Goal: Find specific page/section: Find specific page/section

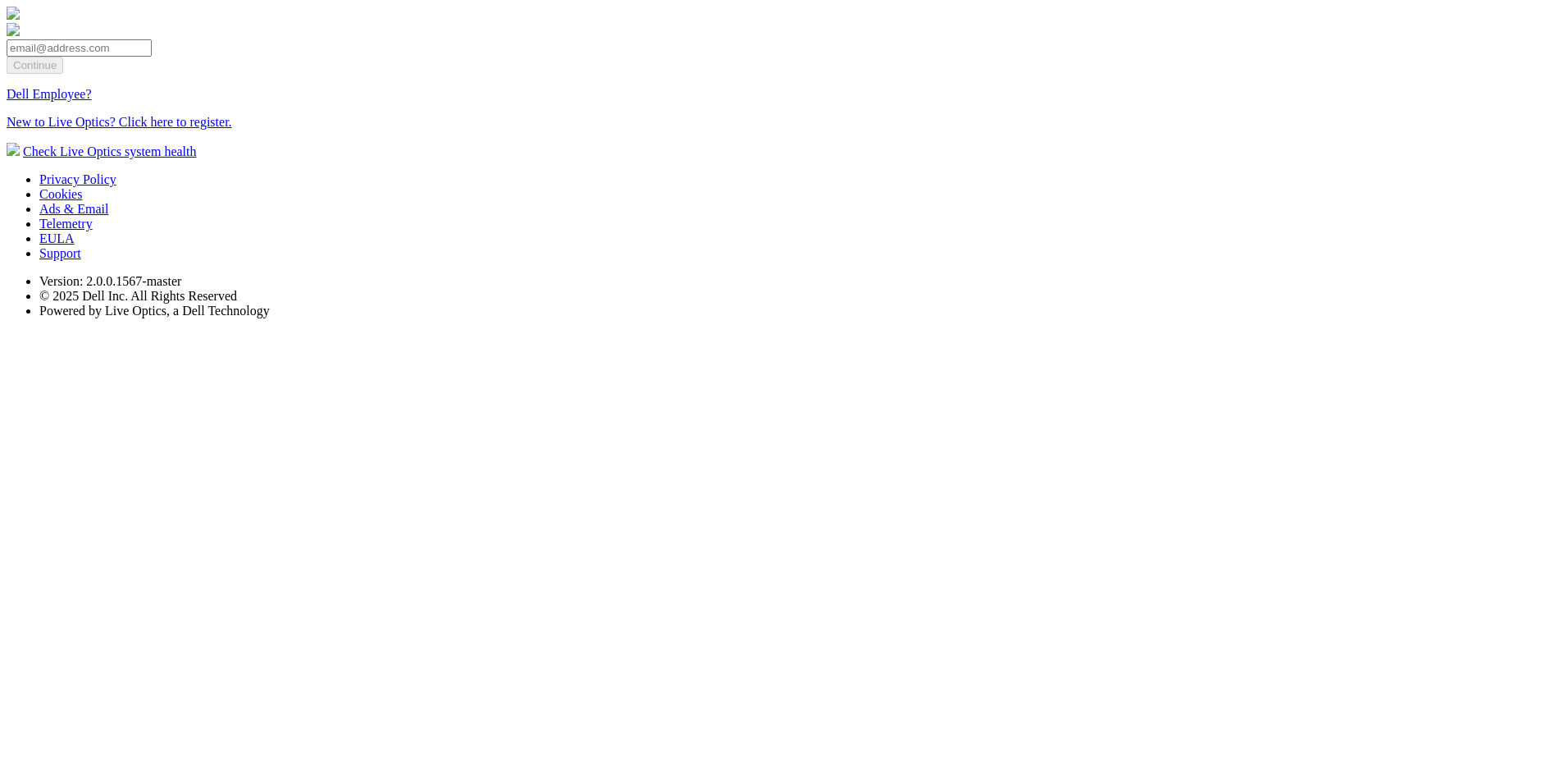
click at [92, 4] on link "Dell Employee?" at bounding box center [49, 94] width 85 height 14
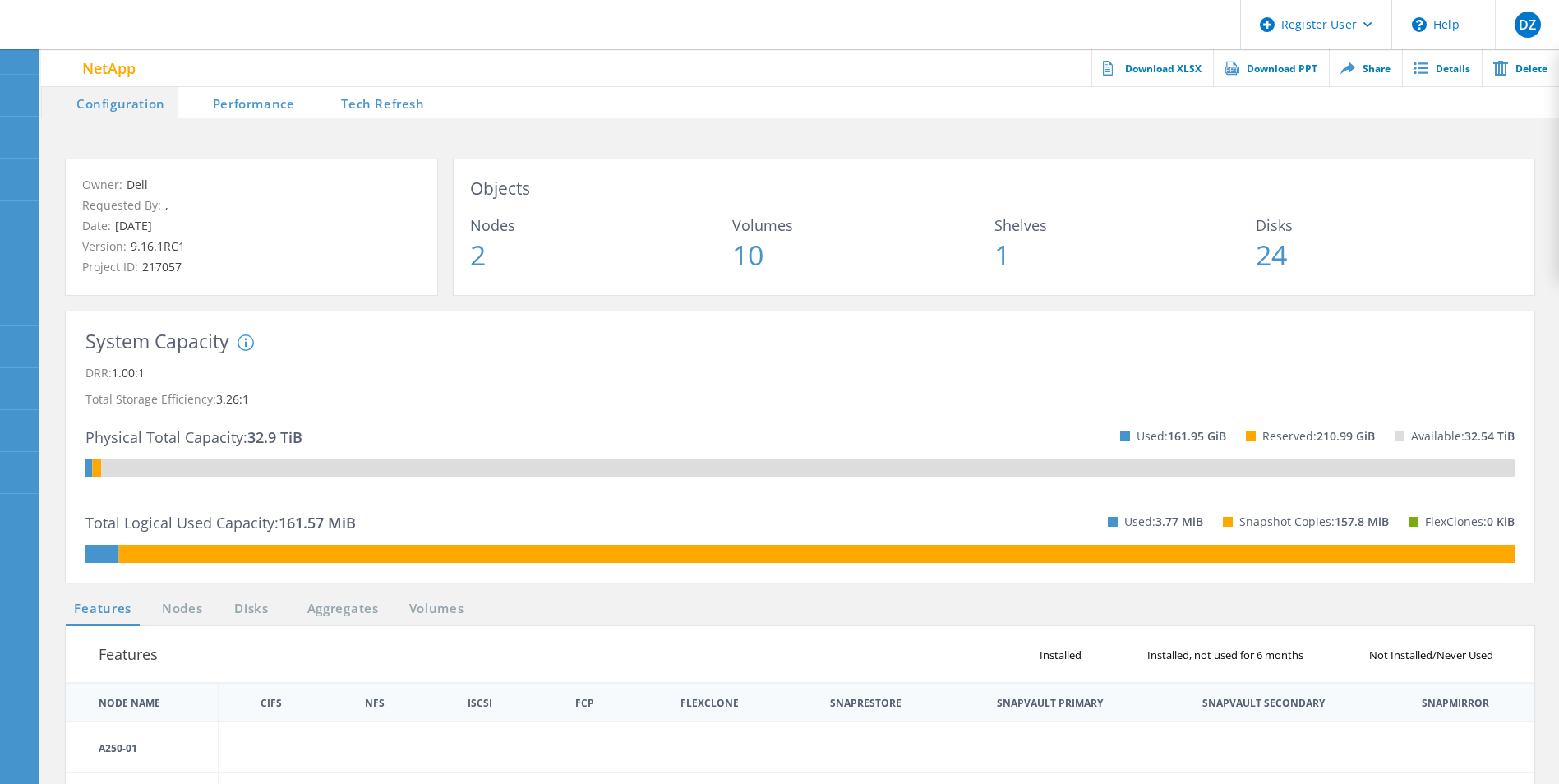
click at [372, 98] on li "Tech Refresh" at bounding box center [371, 101] width 130 height 33
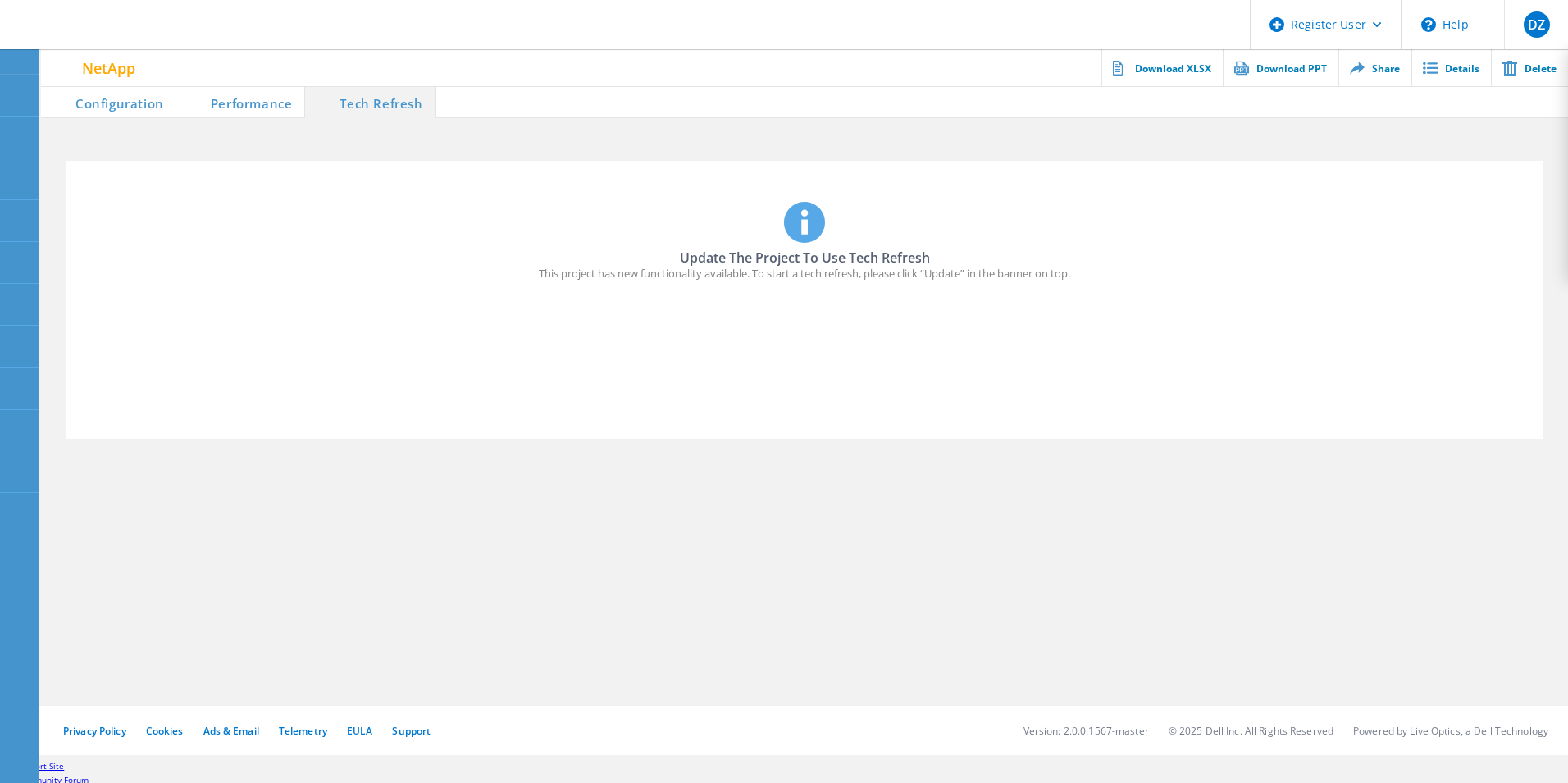
click at [266, 109] on li "Performance" at bounding box center [240, 101] width 128 height 33
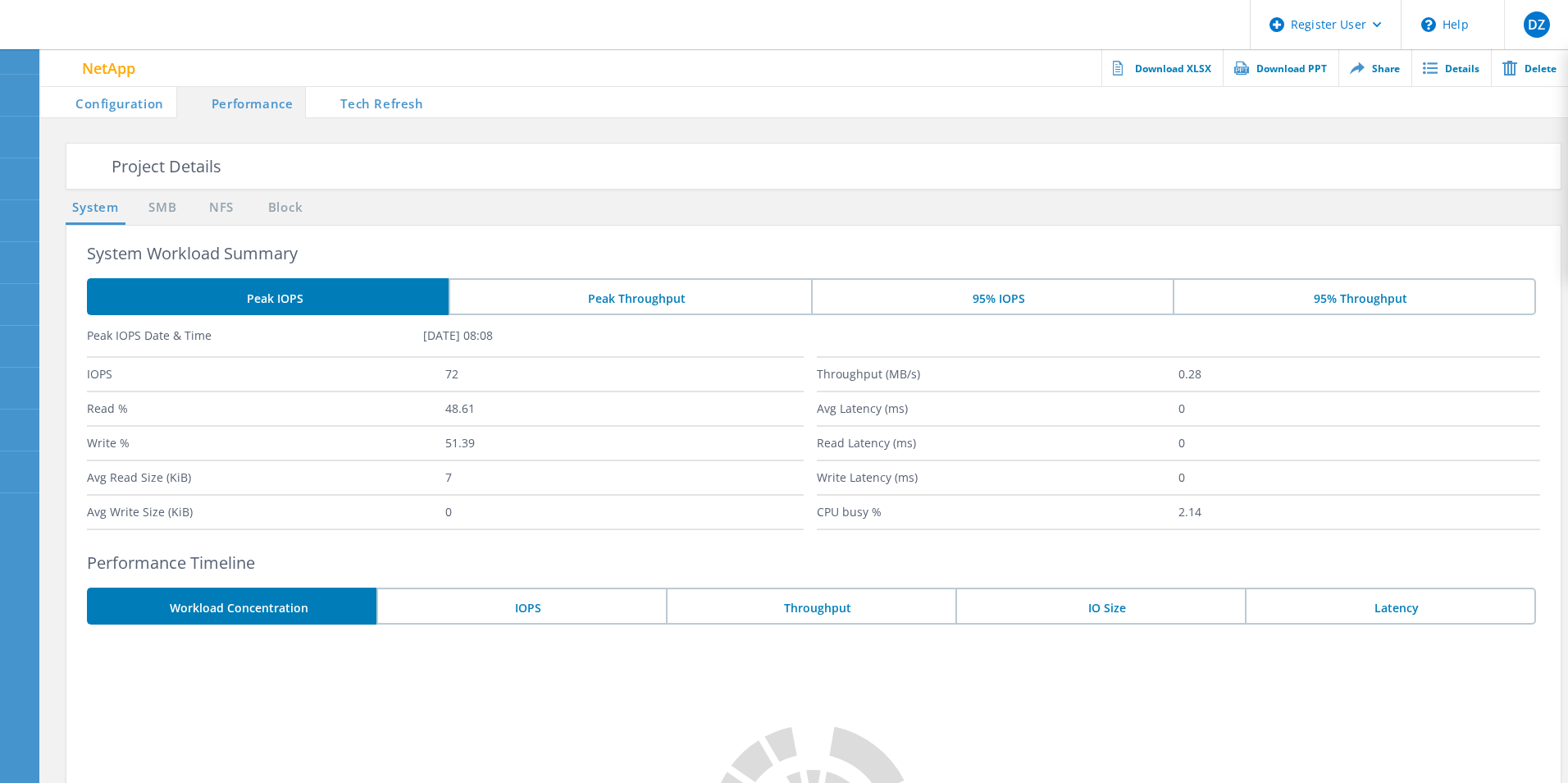
click at [135, 108] on li "Configuration" at bounding box center [109, 101] width 135 height 33
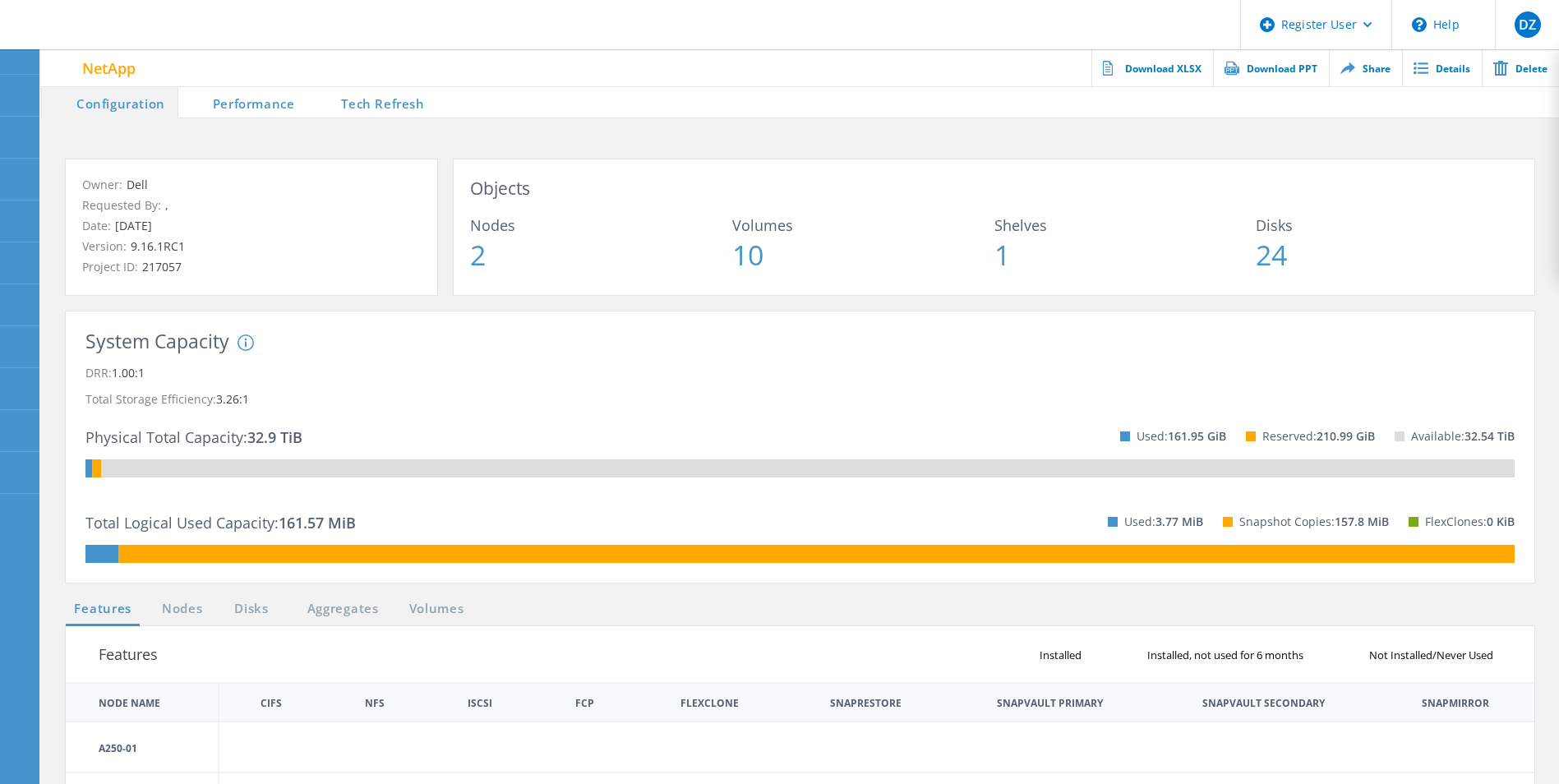
click at [359, 95] on li "Tech Refresh" at bounding box center [371, 101] width 130 height 33
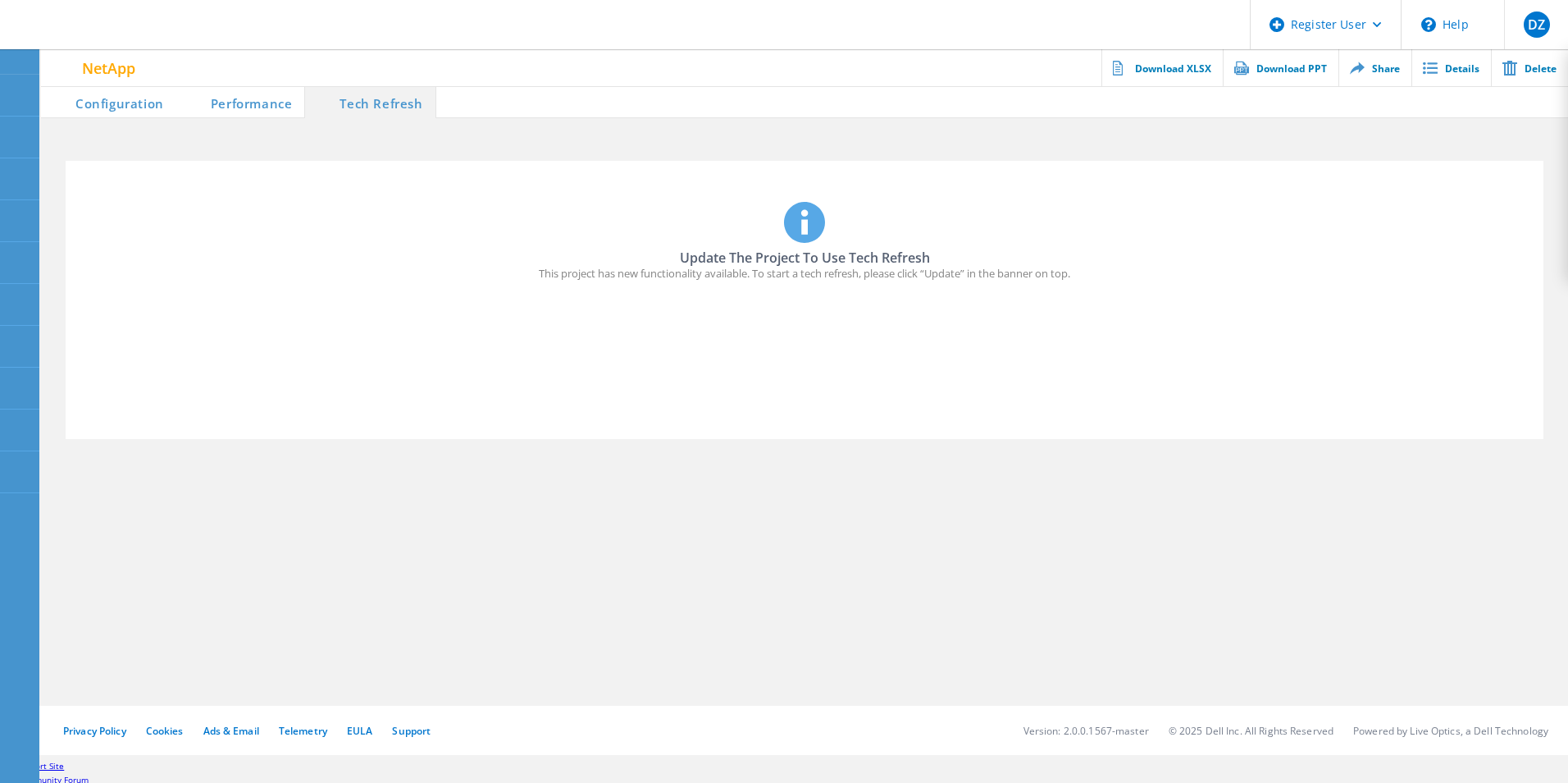
click at [248, 105] on li "Performance" at bounding box center [240, 101] width 128 height 33
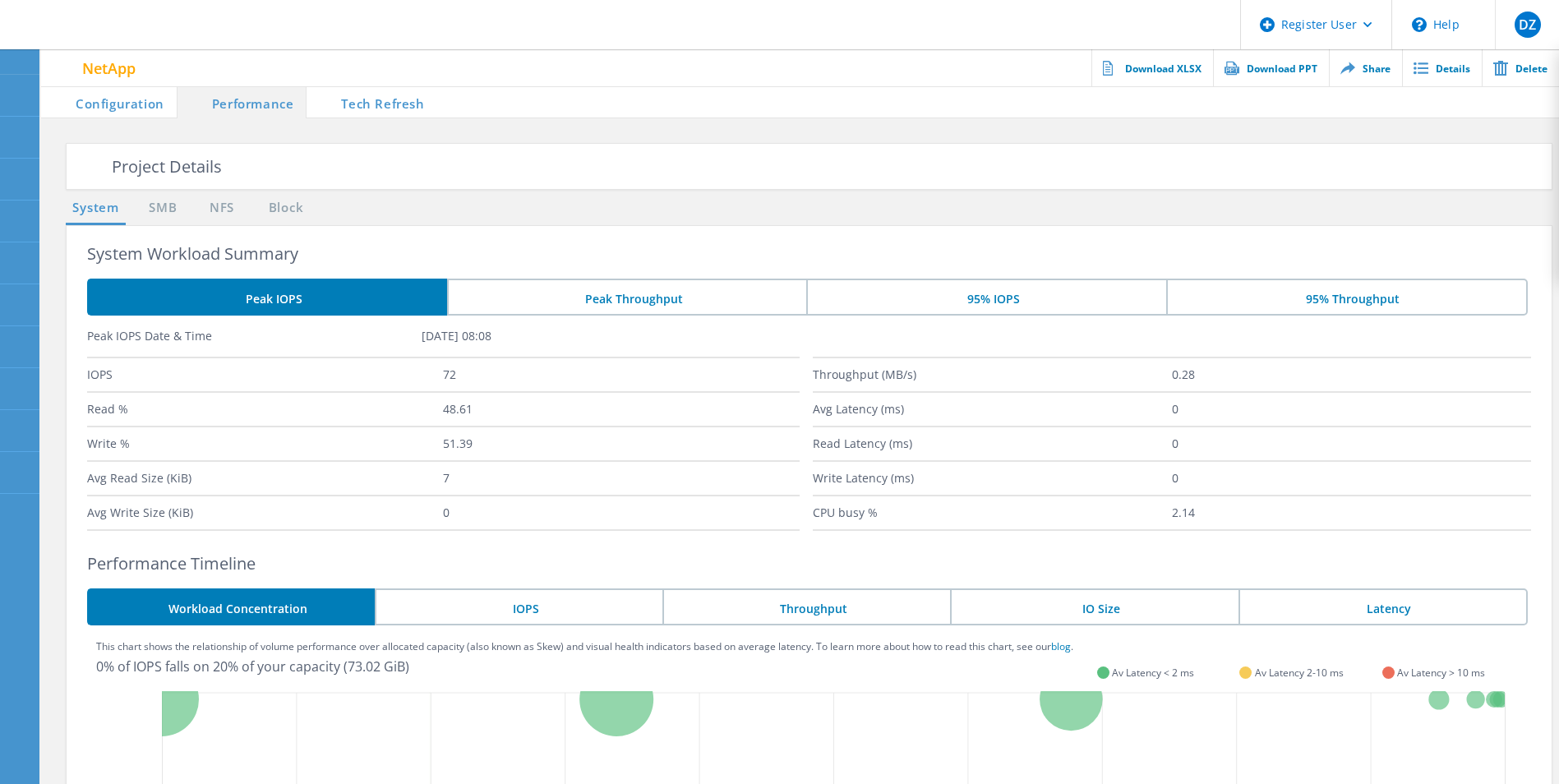
click at [119, 106] on li "Configuration" at bounding box center [109, 101] width 135 height 33
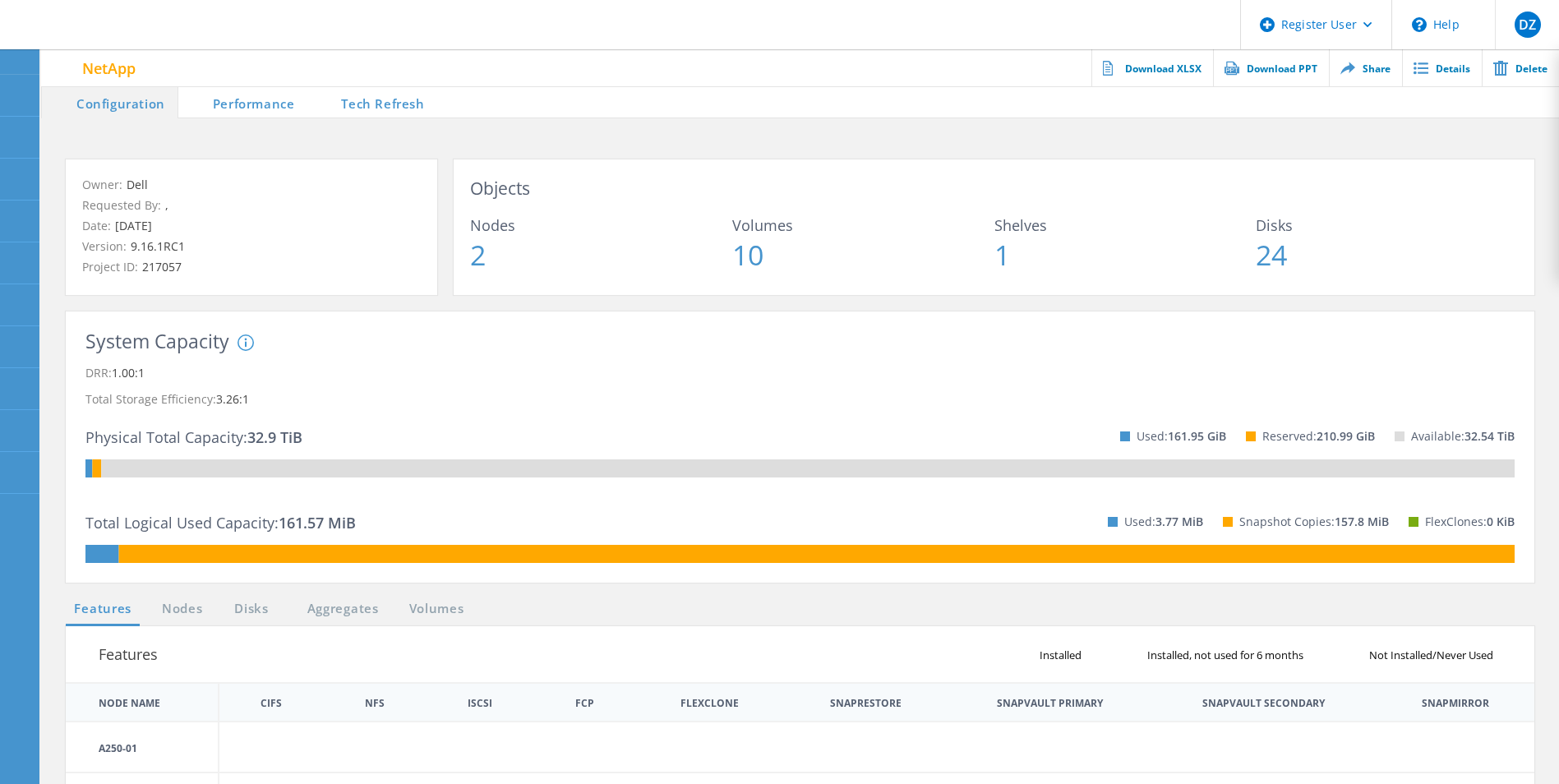
click at [197, 103] on span at bounding box center [194, 101] width 33 height 33
click at [520, 107] on li "PROJECT DETAILS" at bounding box center [516, 101] width 156 height 33
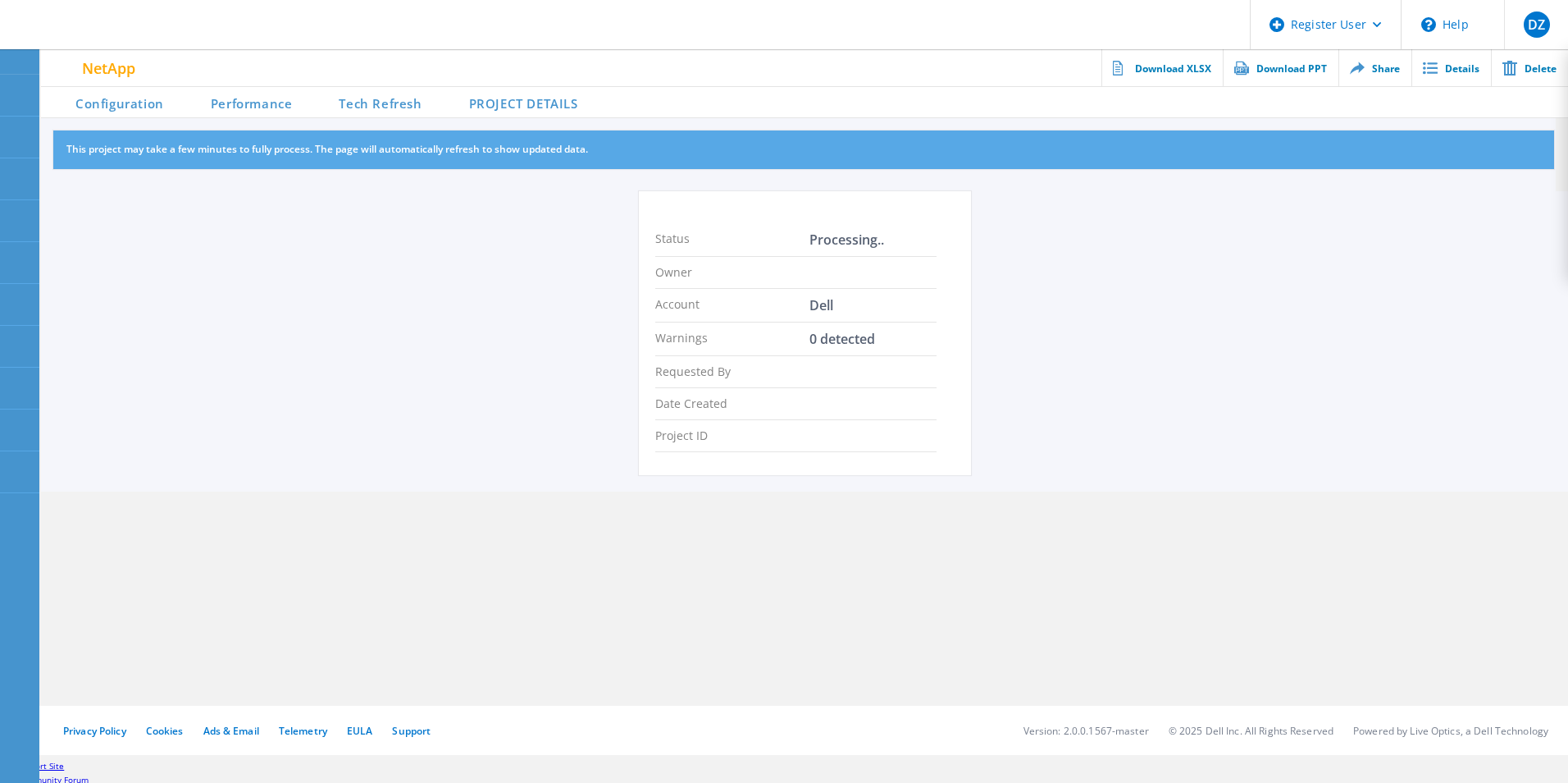
click at [479, 87] on div at bounding box center [804, 88] width 1527 height 4
click at [491, 102] on li "PROJECT DETAILS" at bounding box center [513, 101] width 156 height 33
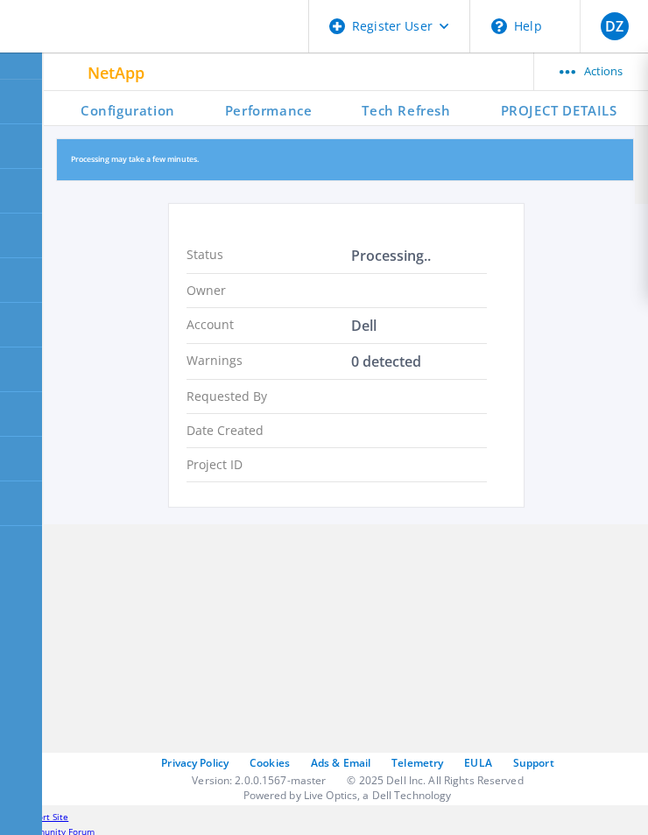
click at [354, 103] on span at bounding box center [342, 108] width 35 height 35
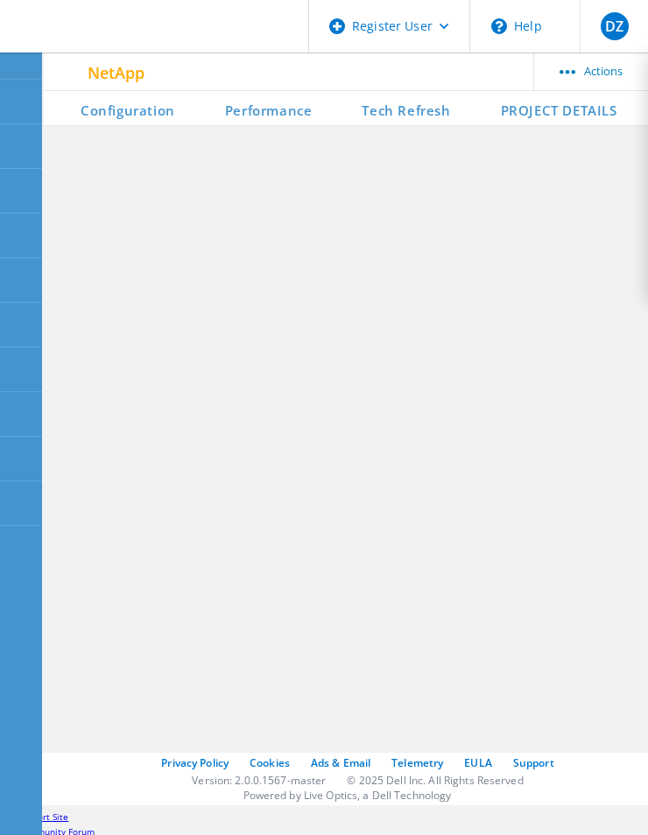
click at [385, 108] on li "Tech Refresh" at bounding box center [394, 108] width 138 height 35
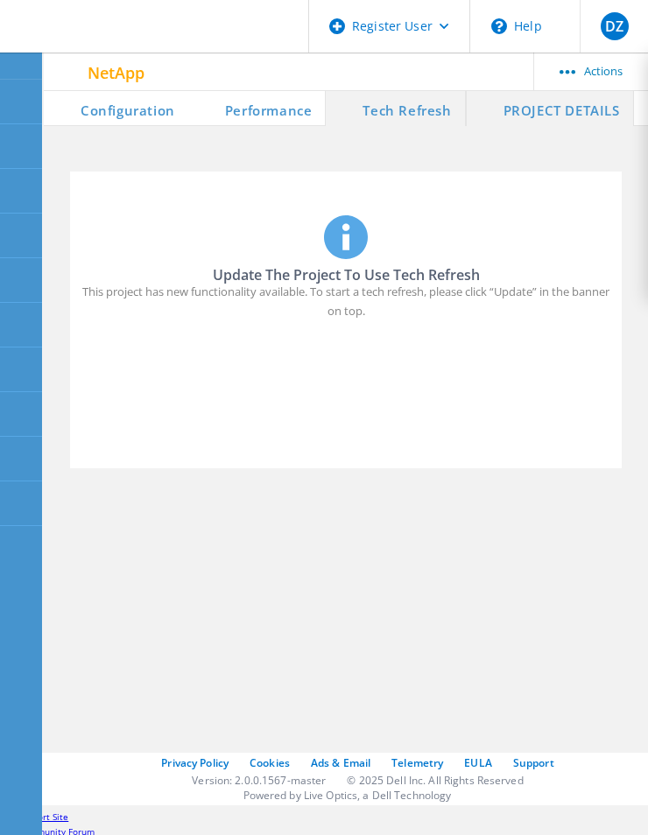
click at [489, 110] on span at bounding box center [483, 108] width 35 height 35
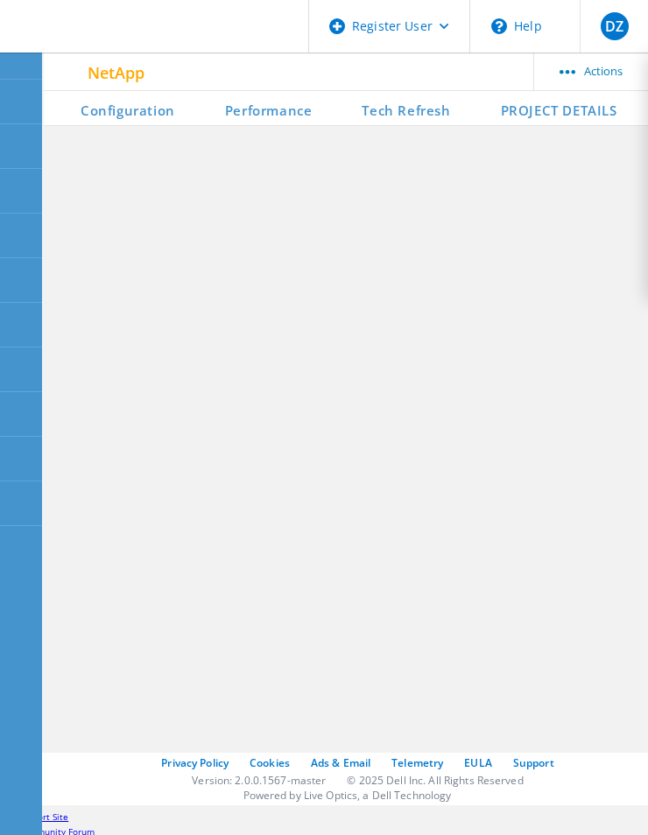
click at [494, 110] on span at bounding box center [481, 108] width 35 height 35
click at [532, 110] on li "PROJECT DETAILS" at bounding box center [547, 108] width 166 height 35
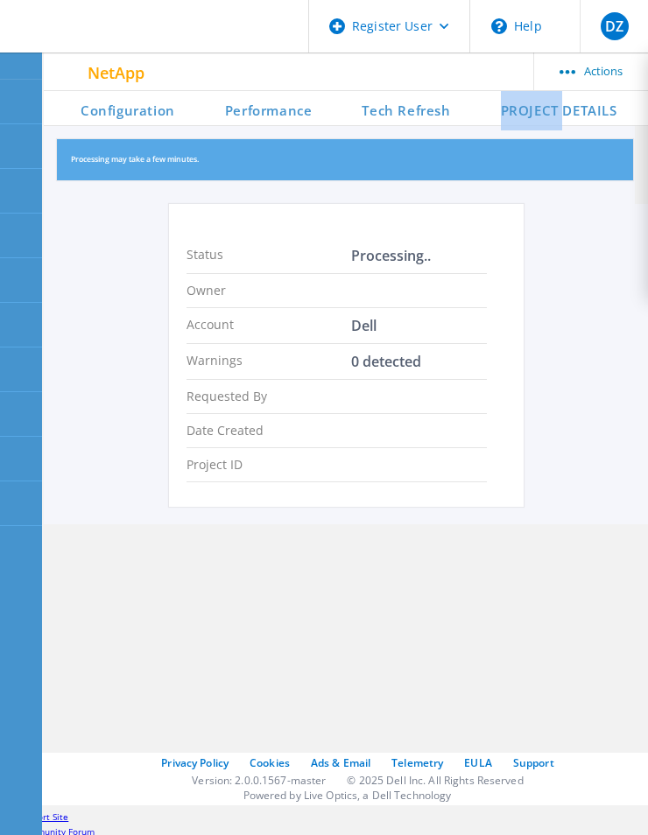
click at [532, 110] on li "PROJECT DETAILS" at bounding box center [547, 108] width 166 height 35
click at [104, 116] on li "Configuration" at bounding box center [116, 108] width 144 height 35
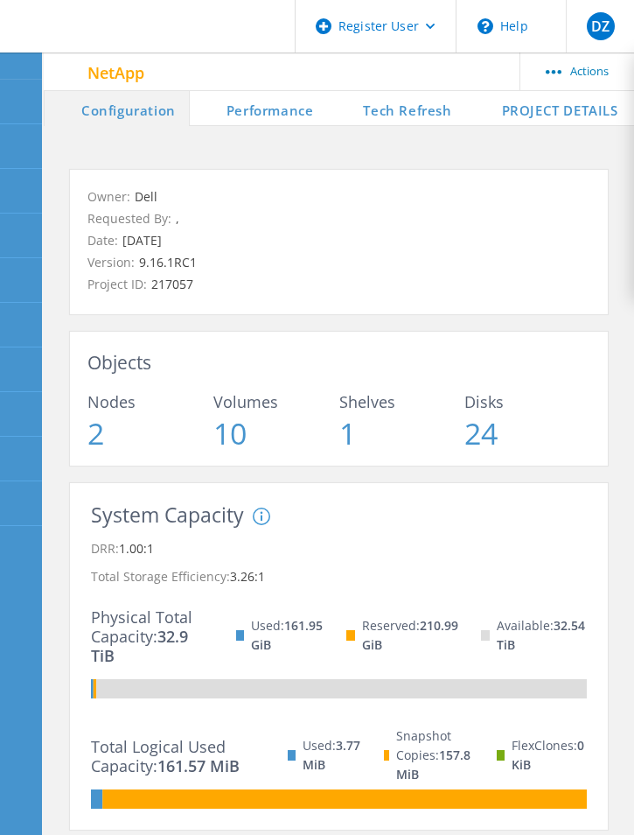
click at [536, 119] on li "PROJECT DETAILS" at bounding box center [549, 108] width 166 height 35
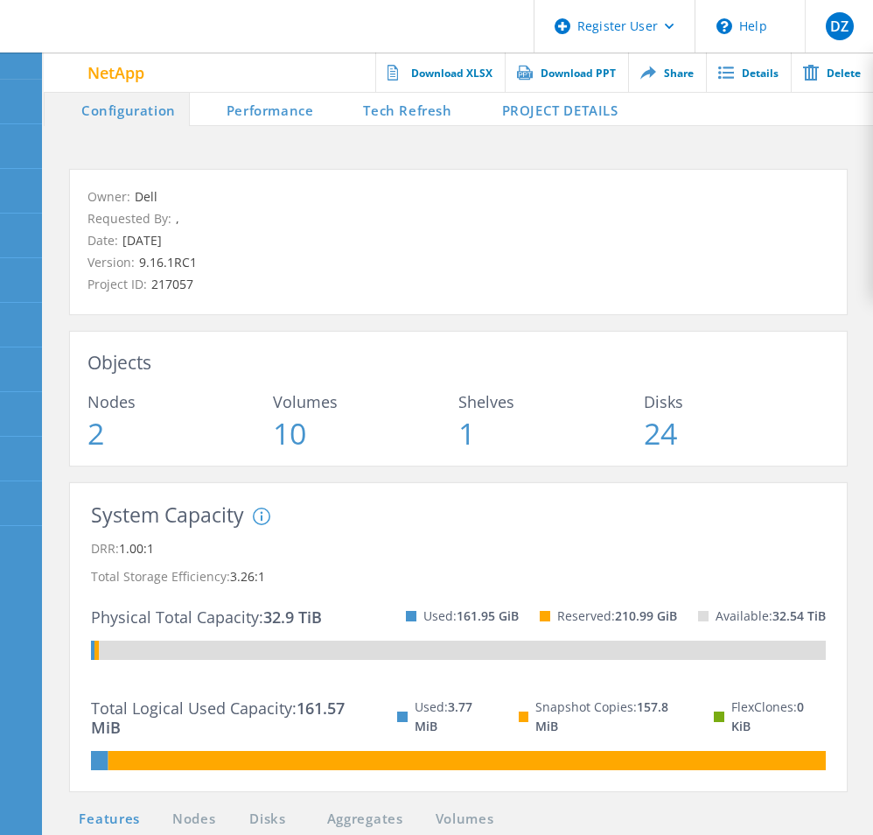
click at [574, 109] on li "PROJECT DETAILS" at bounding box center [549, 108] width 166 height 35
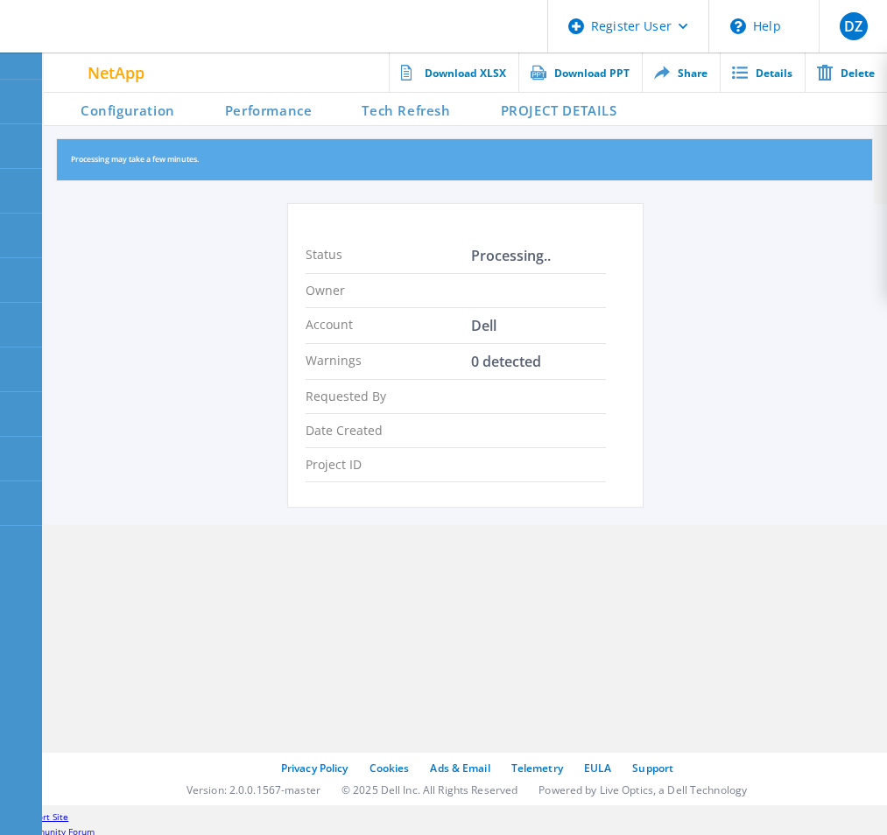
click at [482, 16] on header "Register User \n Help Explore Helpful Articles Contact Support DZ Dell Admin Us…" at bounding box center [443, 26] width 887 height 53
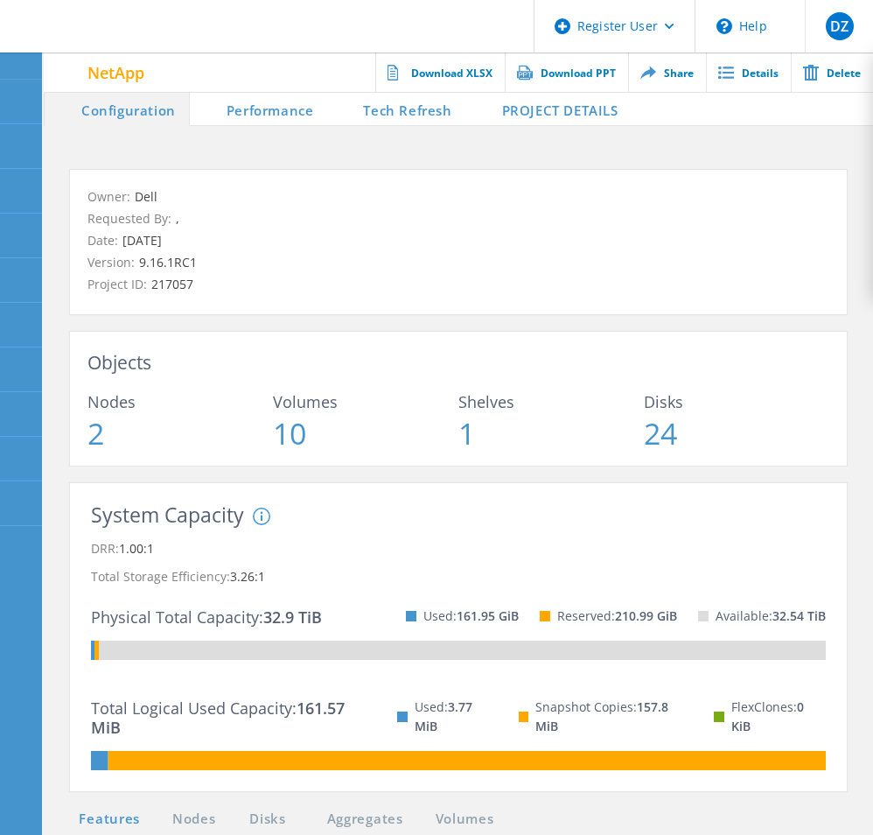
click at [578, 103] on li "PROJECT DETAILS" at bounding box center [549, 108] width 166 height 35
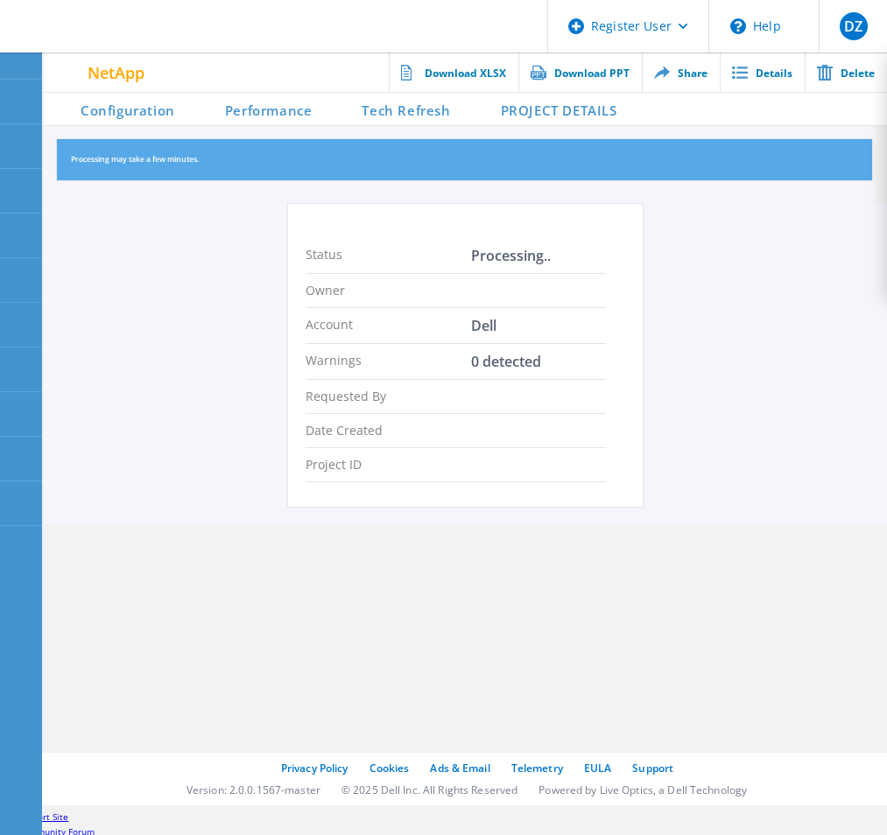
click at [543, 116] on li "PROJECT DETAILS" at bounding box center [547, 108] width 166 height 35
click at [447, 109] on li "Tech Refresh" at bounding box center [394, 108] width 138 height 35
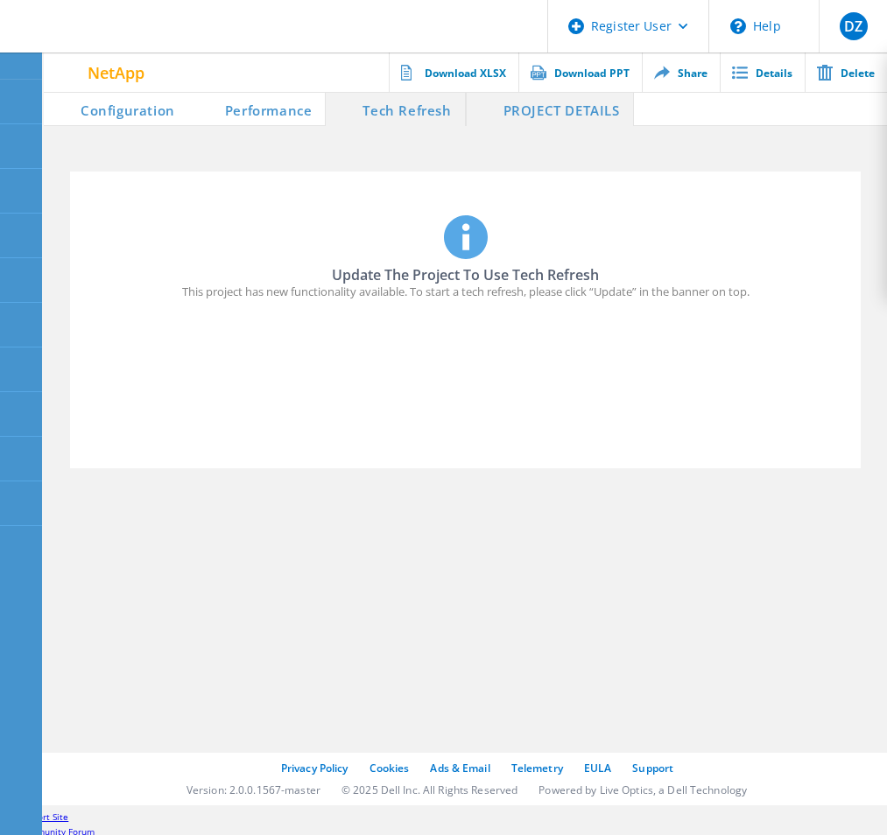
click at [558, 109] on li "PROJECT DETAILS" at bounding box center [550, 108] width 168 height 35
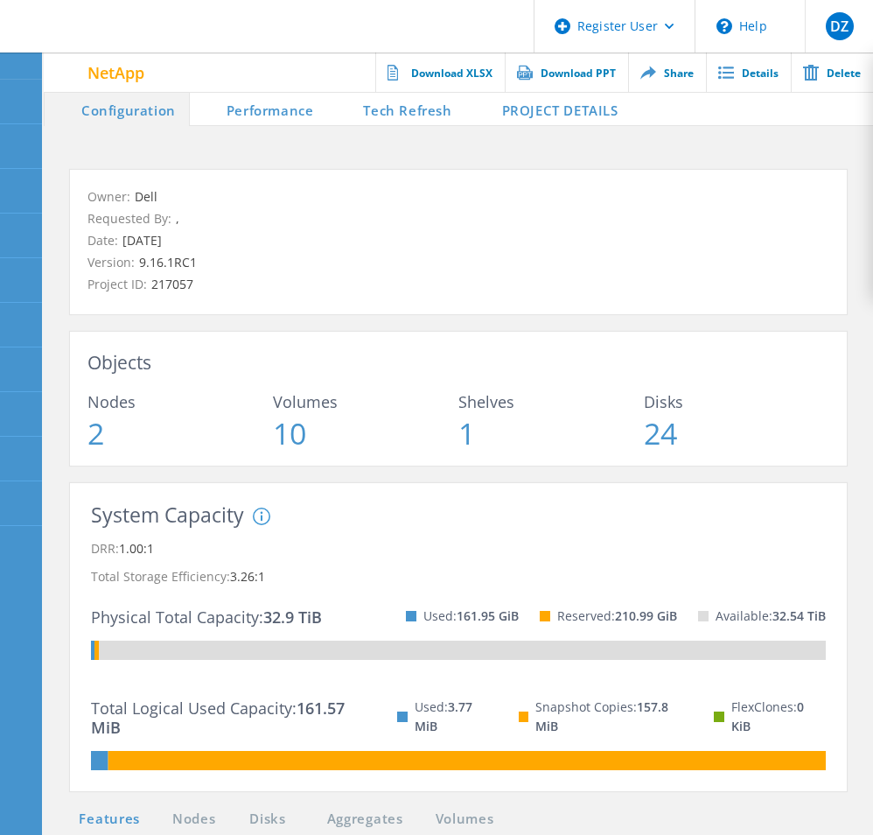
click at [604, 104] on li "PROJECT DETAILS" at bounding box center [549, 108] width 166 height 35
click at [565, 114] on li "PROJECT DETAILS" at bounding box center [549, 108] width 166 height 35
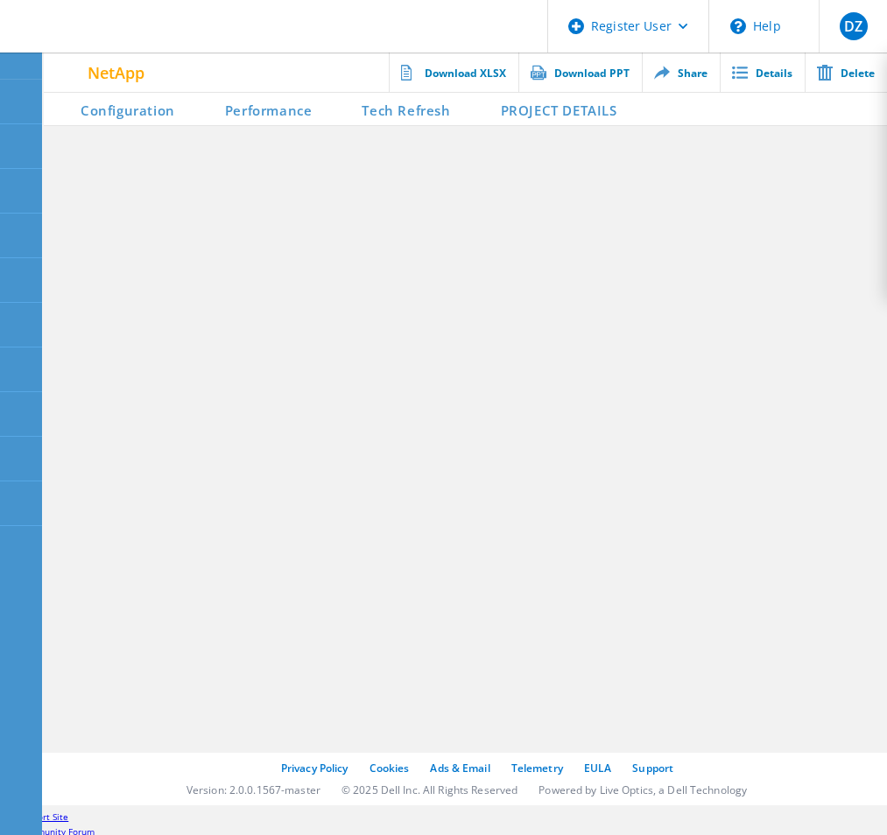
click at [565, 114] on li "PROJECT DETAILS" at bounding box center [547, 108] width 166 height 35
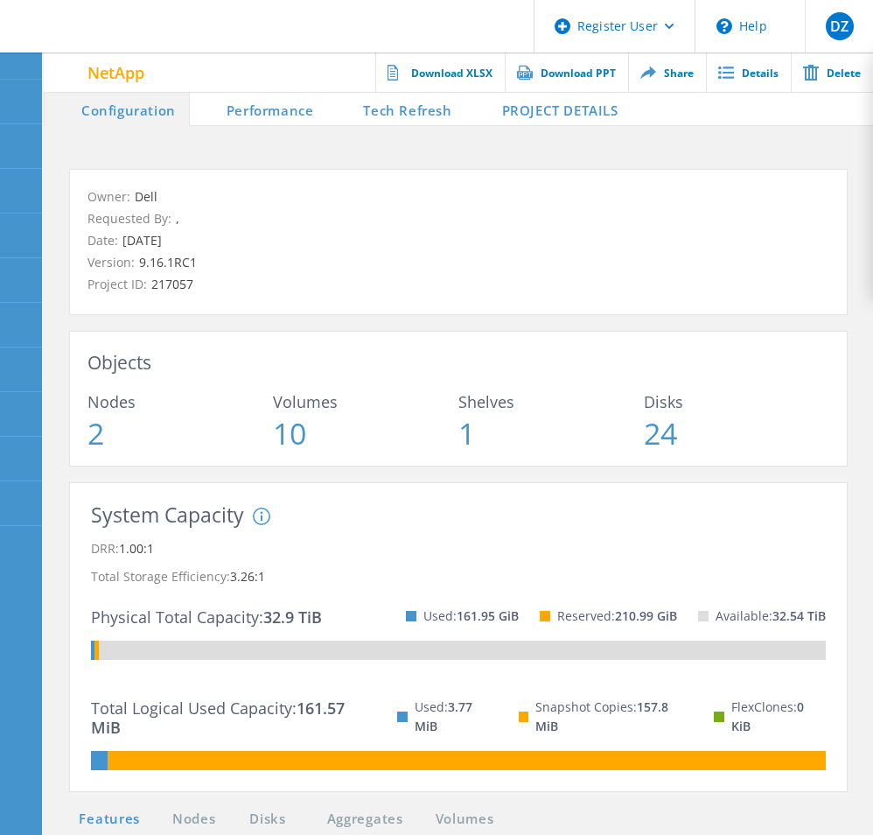
click at [526, 116] on li "PROJECT DETAILS" at bounding box center [549, 108] width 166 height 35
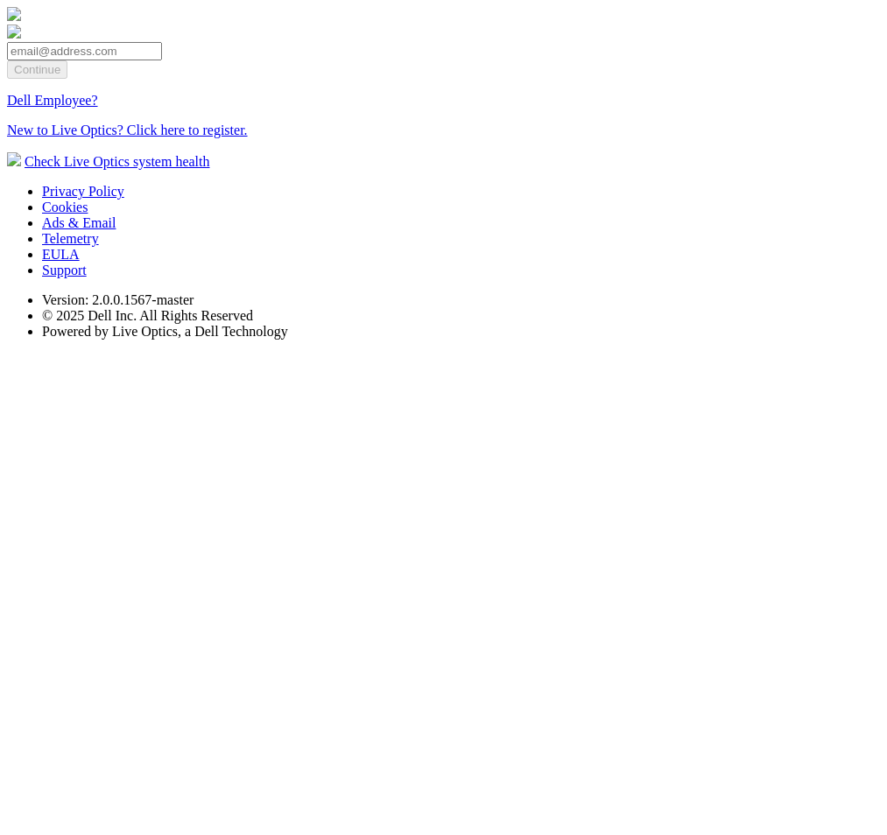
click at [98, 108] on link "Dell Employee?" at bounding box center [52, 100] width 91 height 15
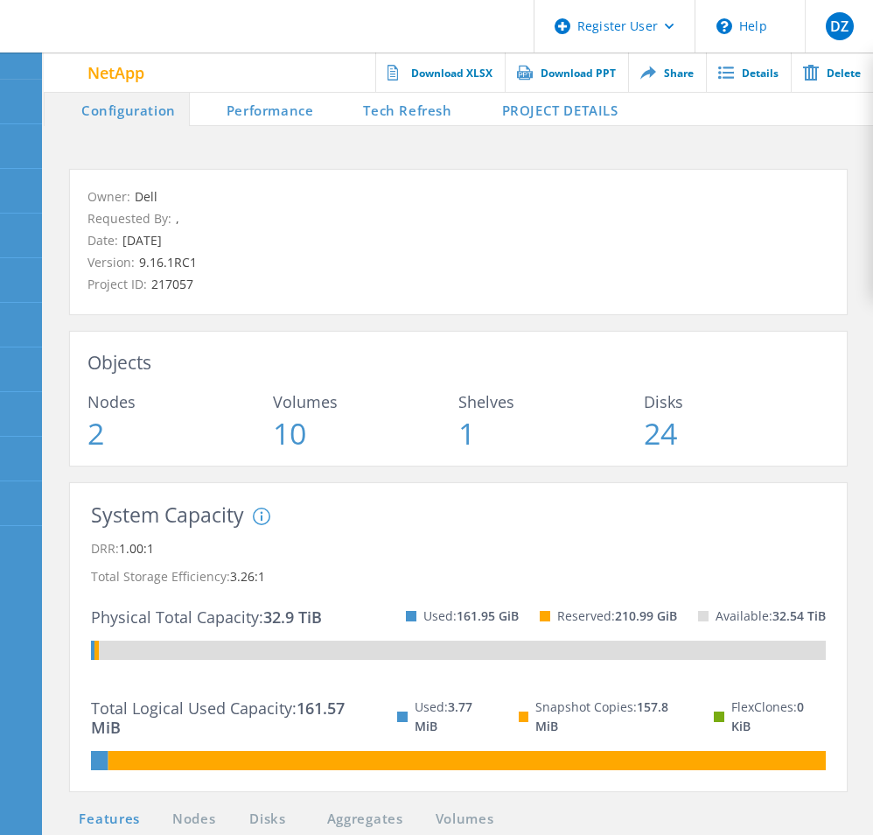
click at [496, 101] on span at bounding box center [483, 108] width 35 height 35
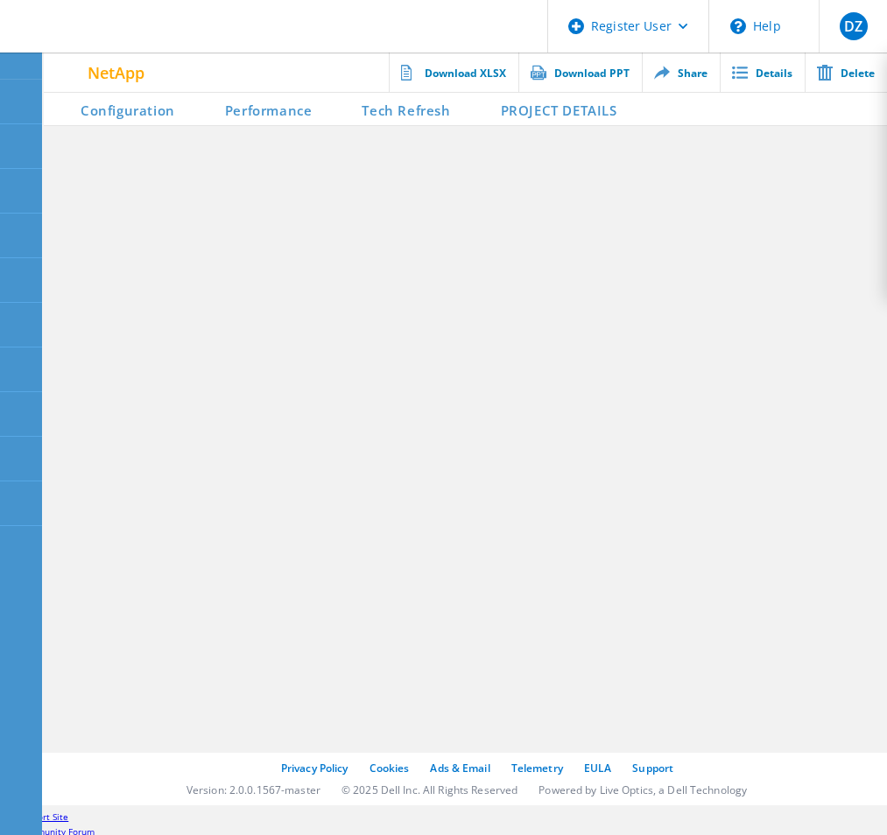
click at [525, 109] on li "PROJECT DETAILS" at bounding box center [547, 108] width 166 height 35
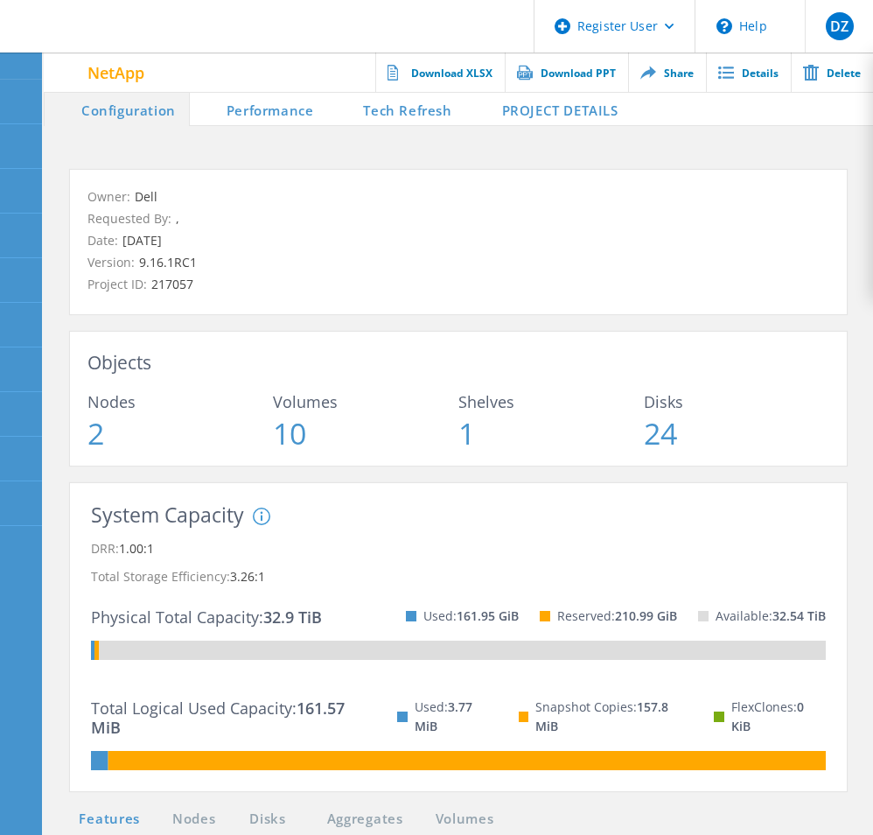
click at [555, 110] on li "PROJECT DETAILS" at bounding box center [549, 108] width 166 height 35
click at [543, 116] on li "PROJECT DETAILS" at bounding box center [549, 108] width 166 height 35
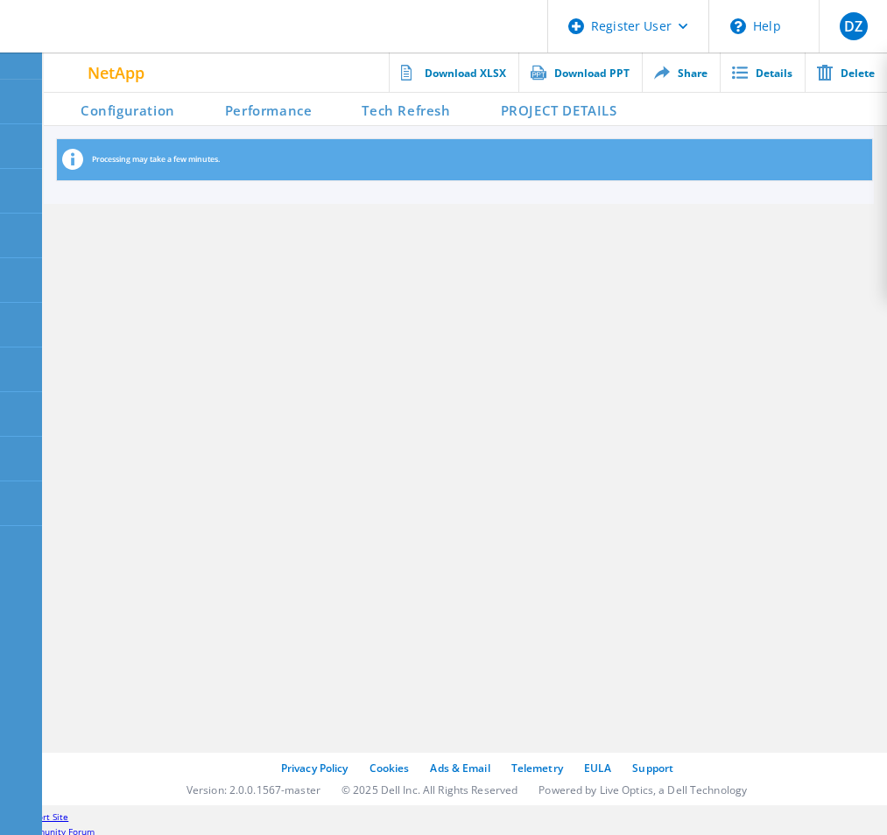
click at [543, 116] on li "PROJECT DETAILS" at bounding box center [547, 108] width 166 height 35
click at [511, 109] on li "PROJECT DETAILS" at bounding box center [547, 108] width 166 height 35
click at [441, 102] on li "Tech Refresh" at bounding box center [394, 108] width 138 height 35
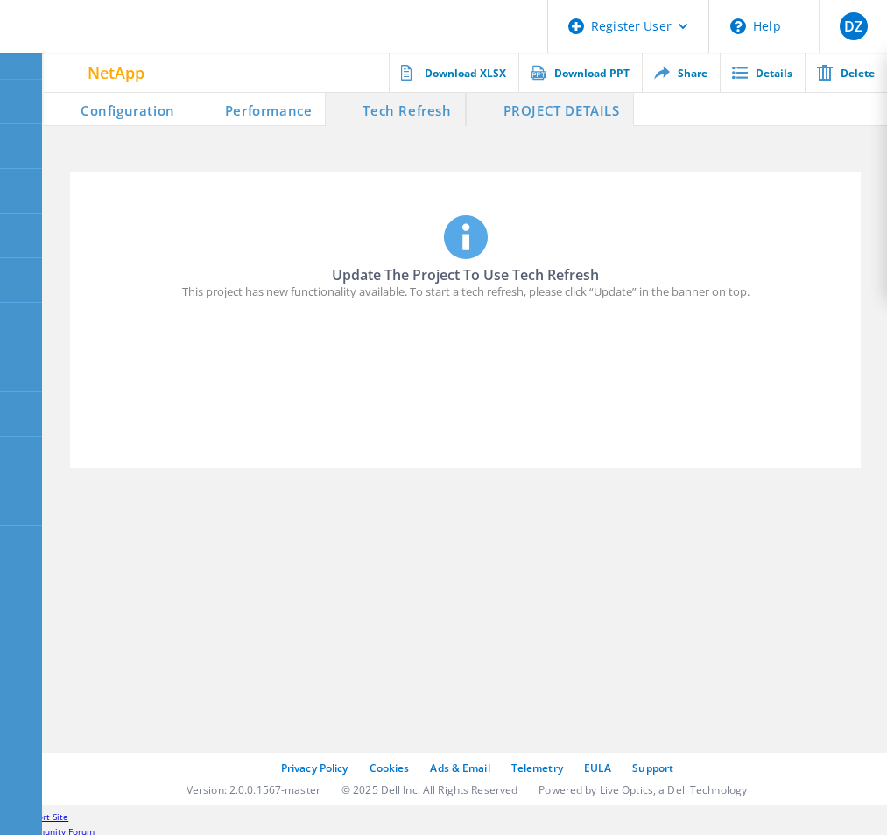
click at [523, 114] on li "PROJECT DETAILS" at bounding box center [550, 108] width 168 height 35
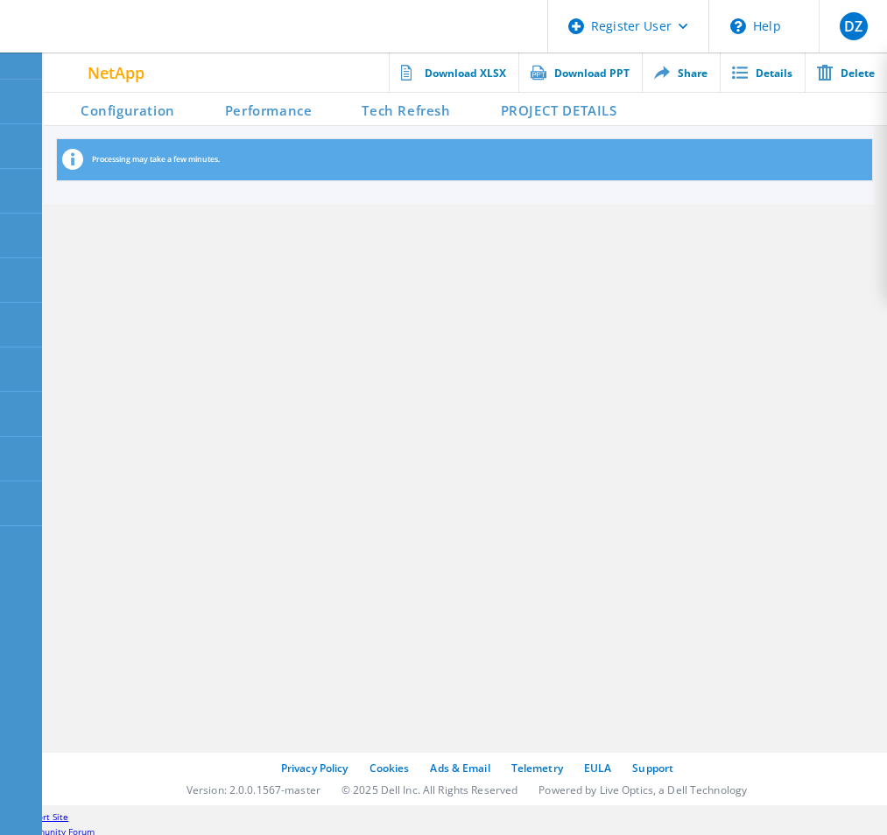
click at [523, 114] on li "PROJECT DETAILS" at bounding box center [547, 108] width 166 height 35
click at [116, 331] on section "Configuration Performance Tech Refresh PROJECT DETAILS Processing may take a fe…" at bounding box center [465, 397] width 843 height 613
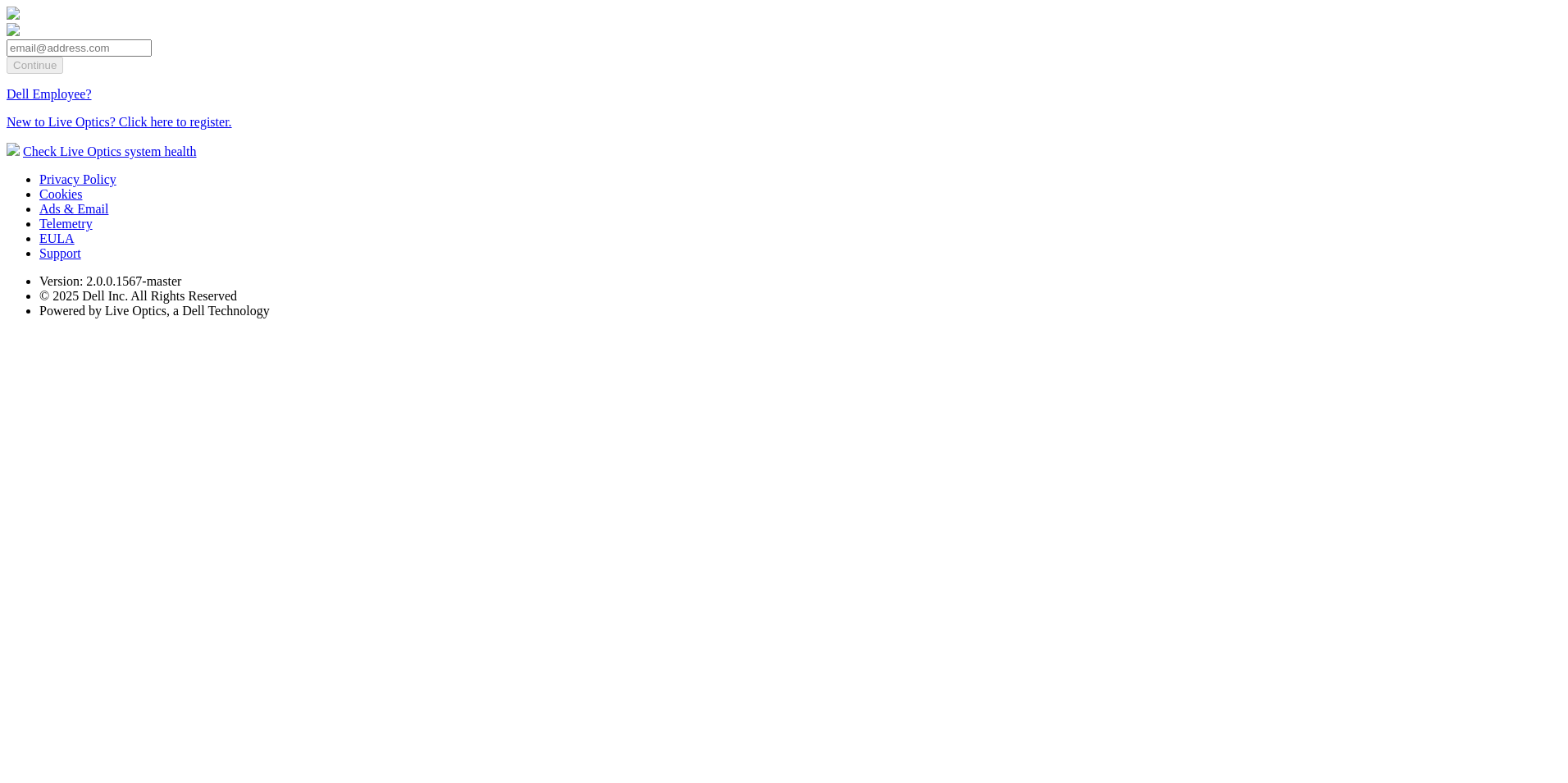
click at [92, 101] on link "Dell Employee?" at bounding box center [49, 94] width 85 height 14
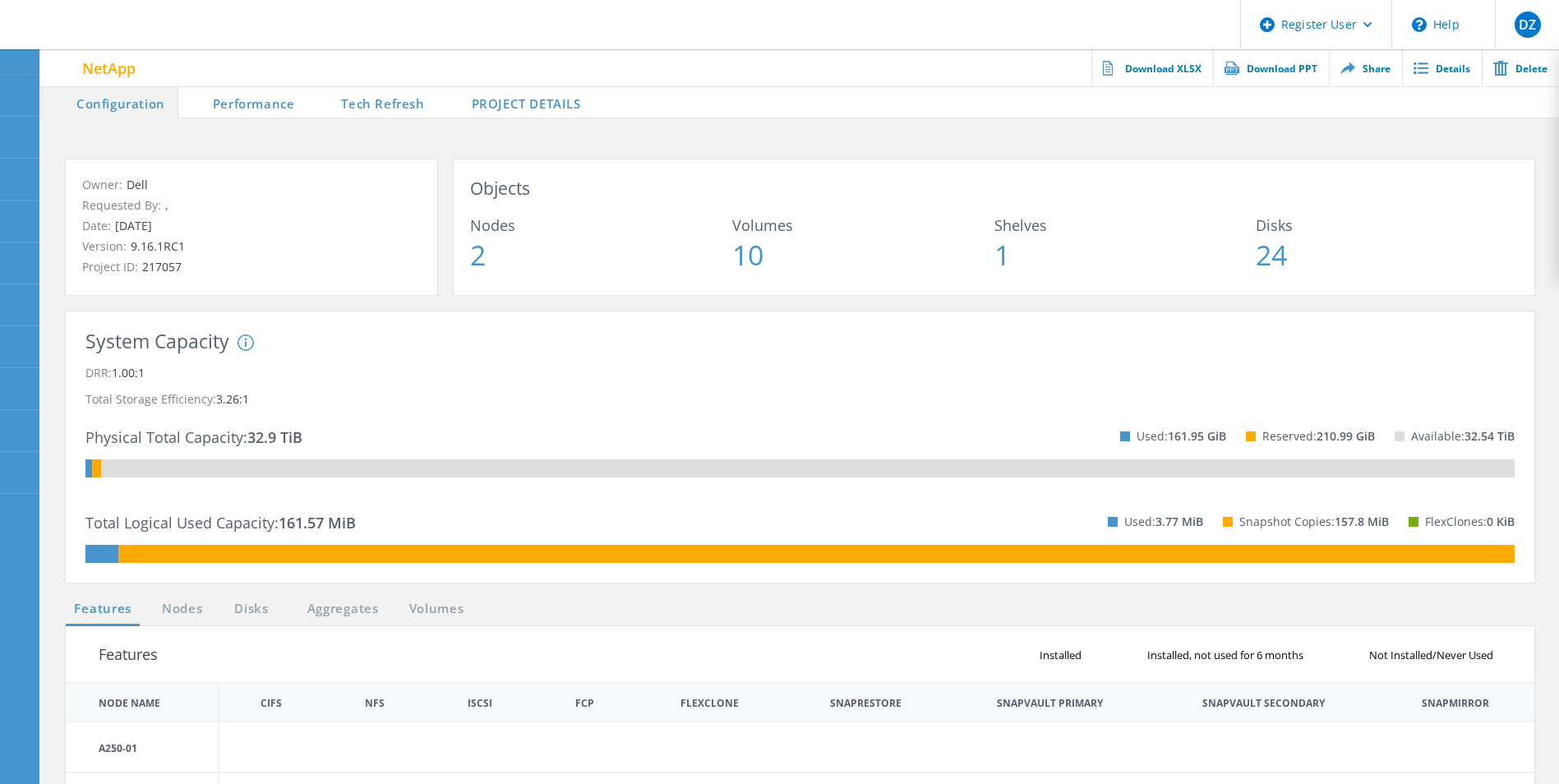
click at [487, 105] on li "PROJECT DETAILS" at bounding box center [516, 101] width 156 height 33
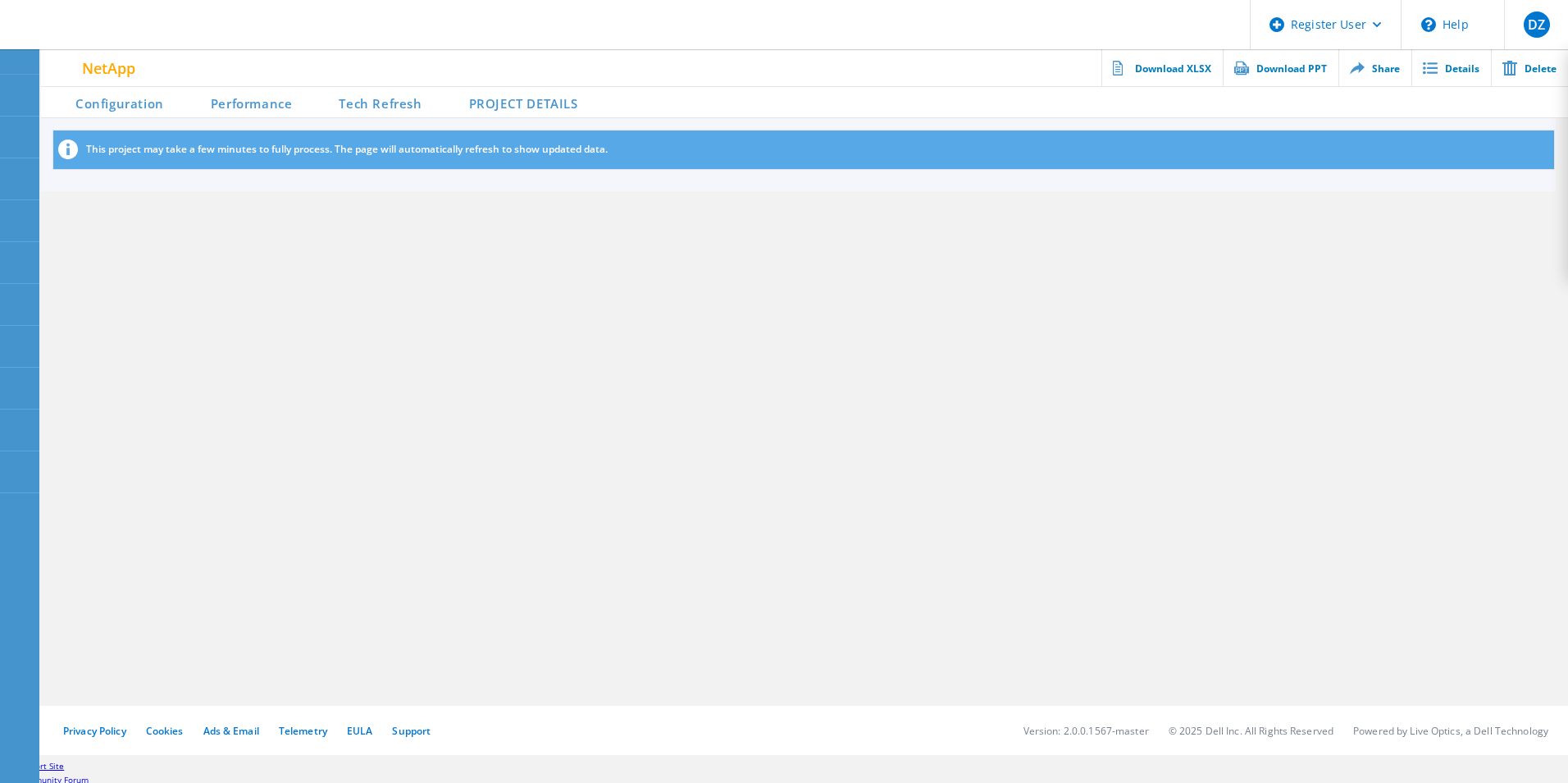
click at [389, 104] on li "Tech Refresh" at bounding box center [369, 101] width 129 height 33
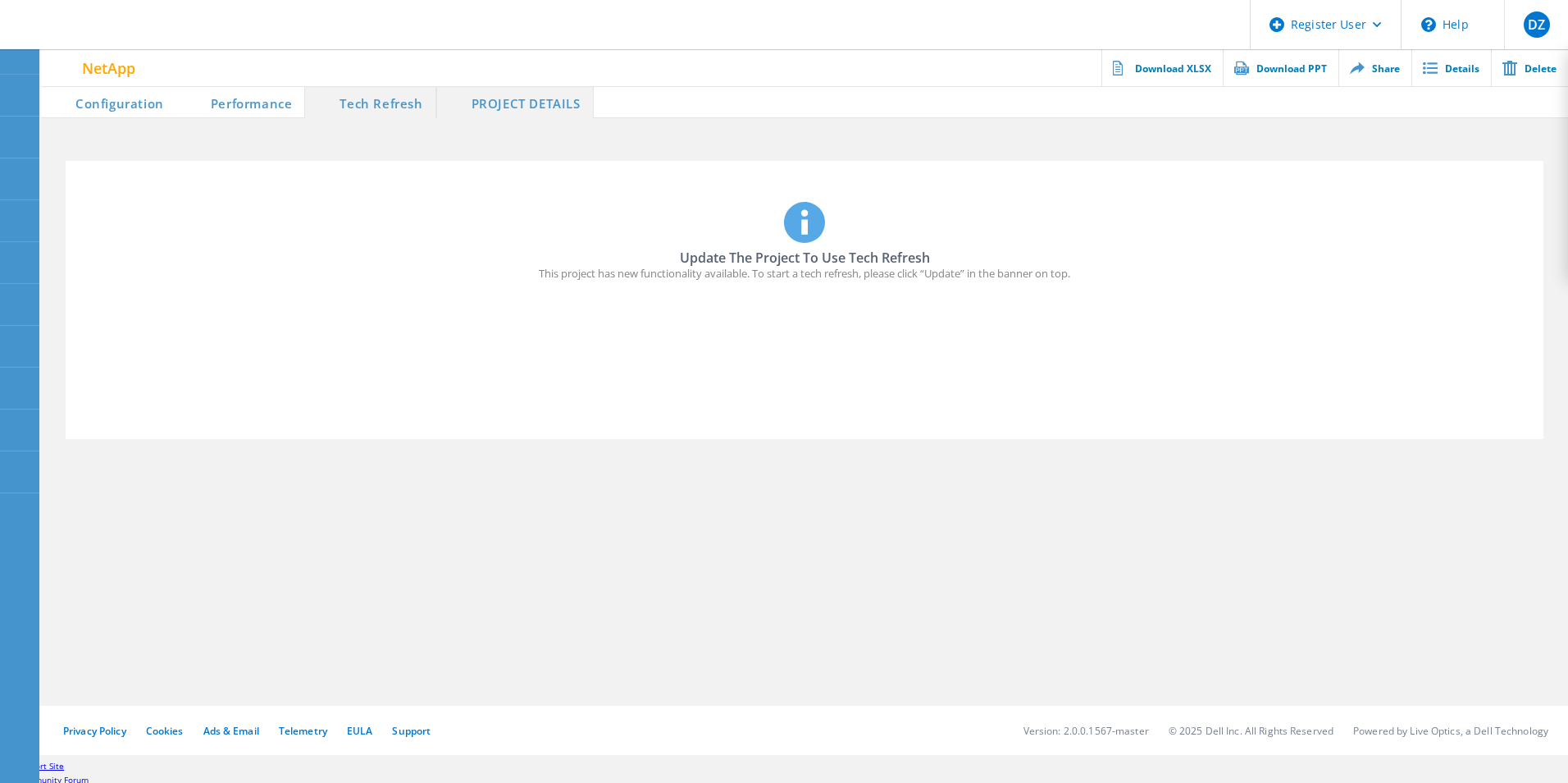
click at [563, 483] on section "Configuration Performance Tech Refresh PROJECT DETAILS Update The Project To Us…" at bounding box center [804, 372] width 1527 height 575
click at [493, 98] on li "PROJECT DETAILS" at bounding box center [515, 101] width 157 height 33
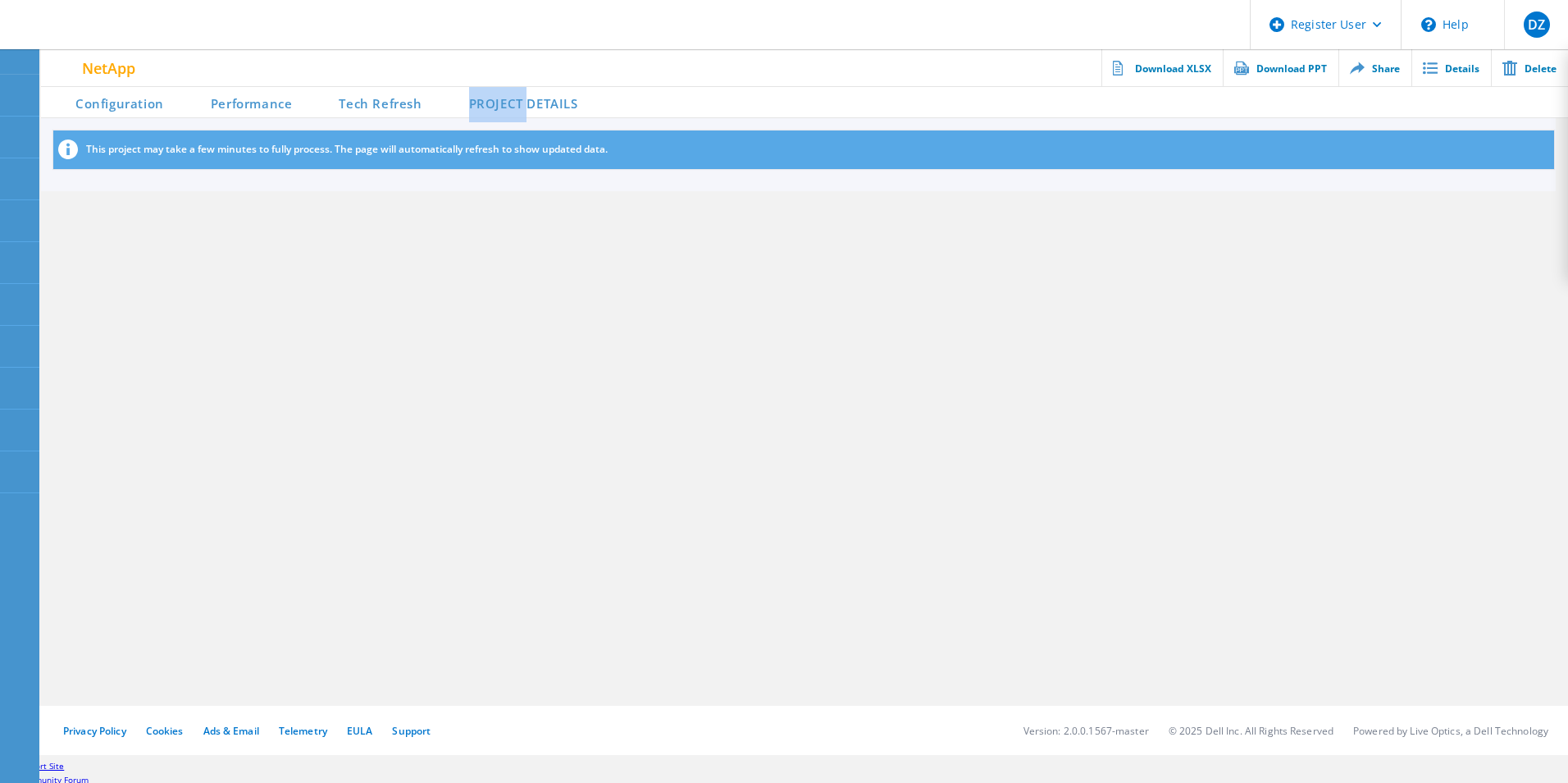
click at [493, 98] on li "PROJECT DETAILS" at bounding box center [513, 101] width 156 height 33
click at [548, 96] on li "PROJECT DETAILS" at bounding box center [513, 101] width 156 height 33
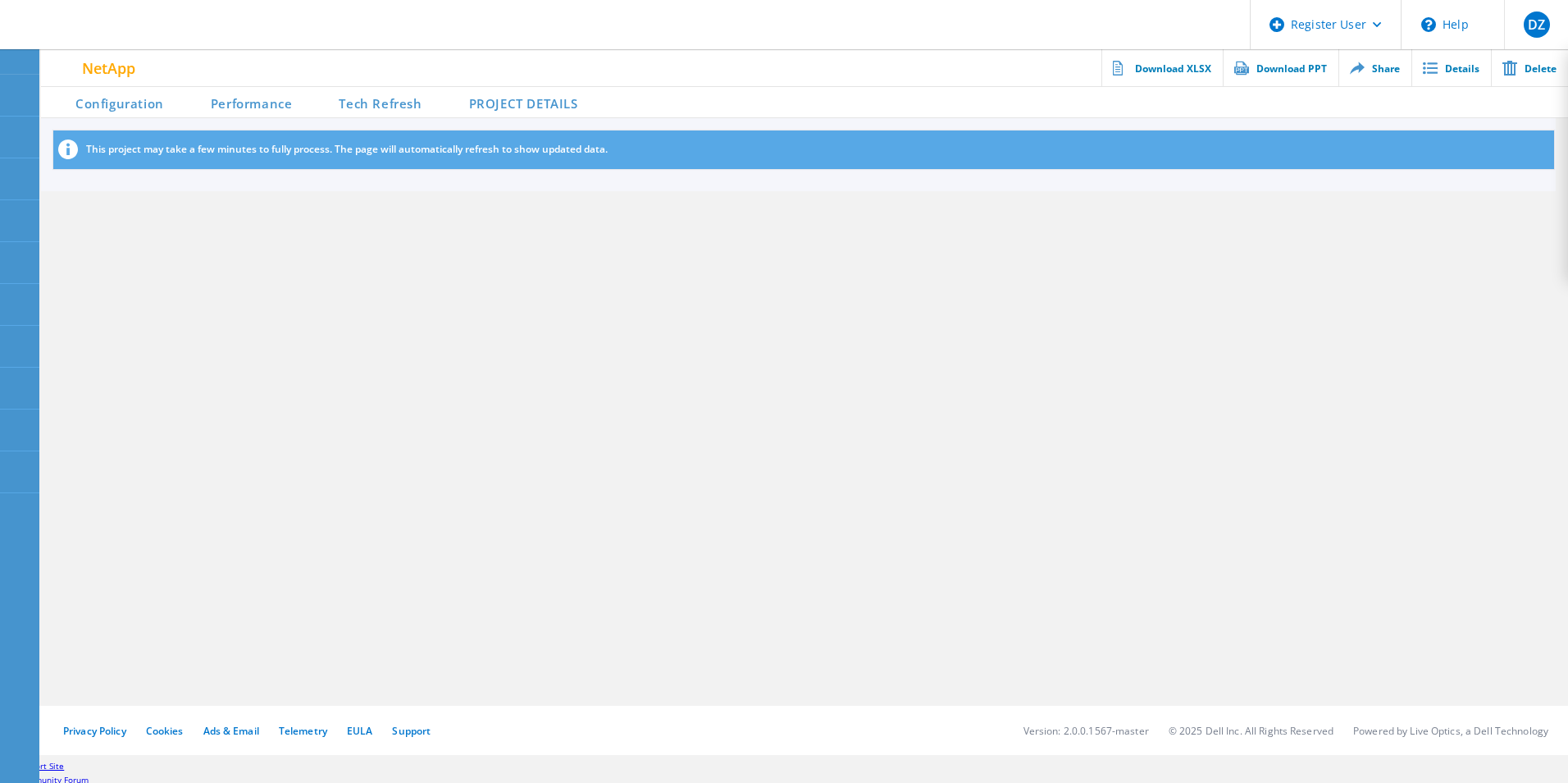
click at [370, 110] on li "Tech Refresh" at bounding box center [369, 101] width 129 height 33
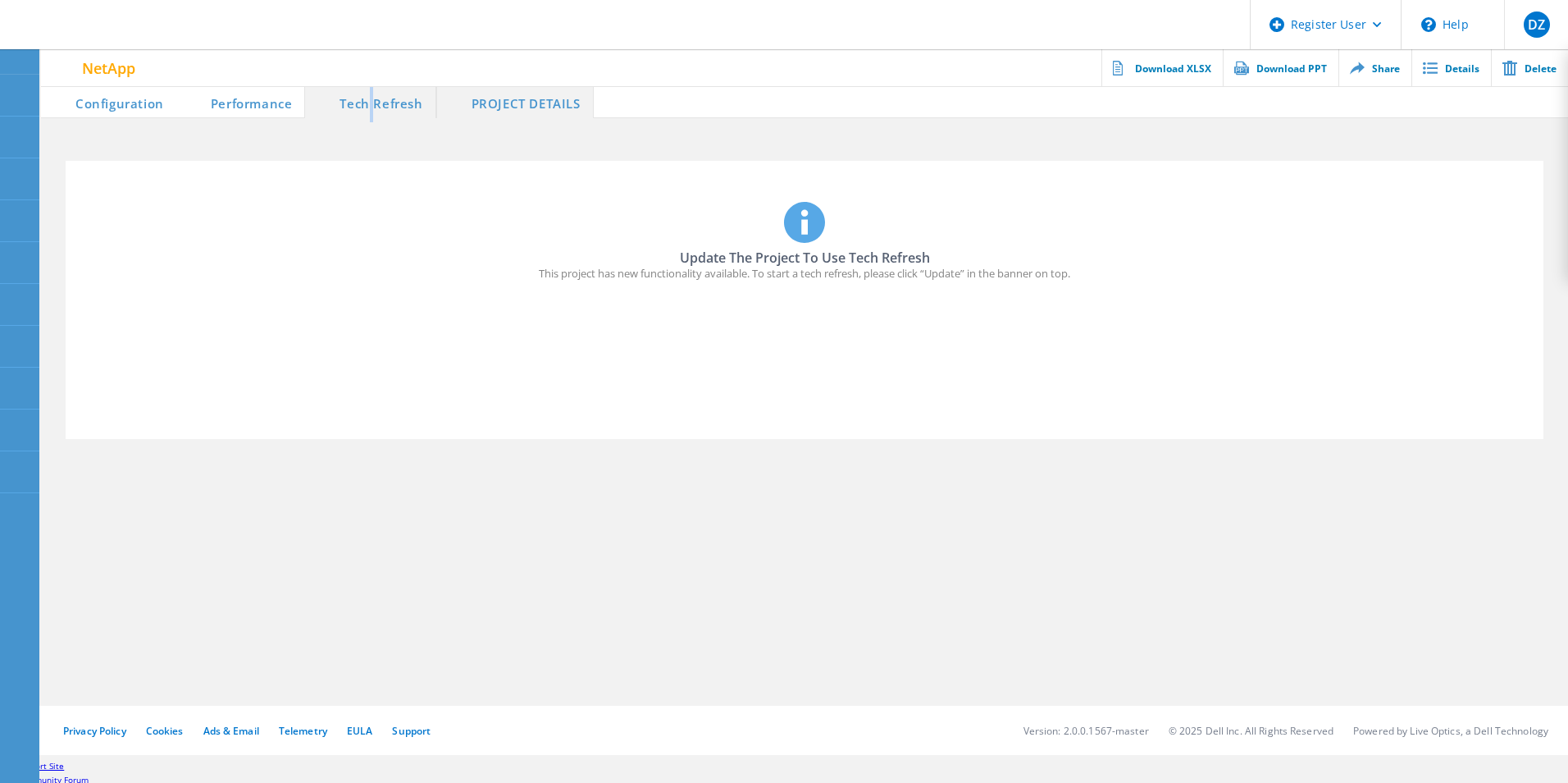
click at [370, 110] on li "Tech Refresh" at bounding box center [370, 101] width 131 height 33
click at [527, 105] on li "PROJECT DETAILS" at bounding box center [515, 101] width 157 height 33
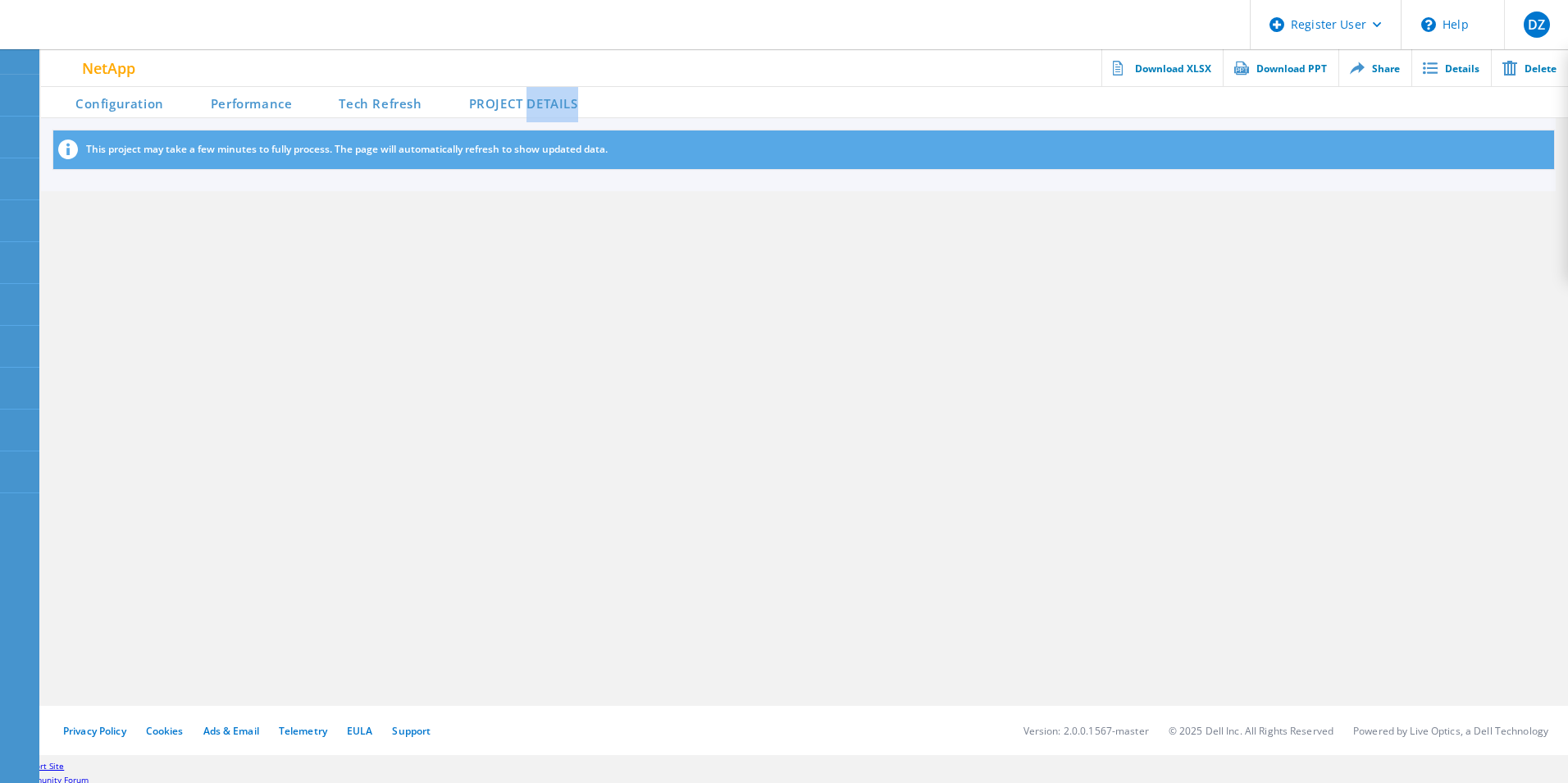
click at [527, 105] on li "PROJECT DETAILS" at bounding box center [513, 101] width 156 height 33
drag, startPoint x: 527, startPoint y: 105, endPoint x: 516, endPoint y: 102, distance: 11.4
click at [516, 102] on li "PROJECT DETAILS" at bounding box center [513, 101] width 156 height 33
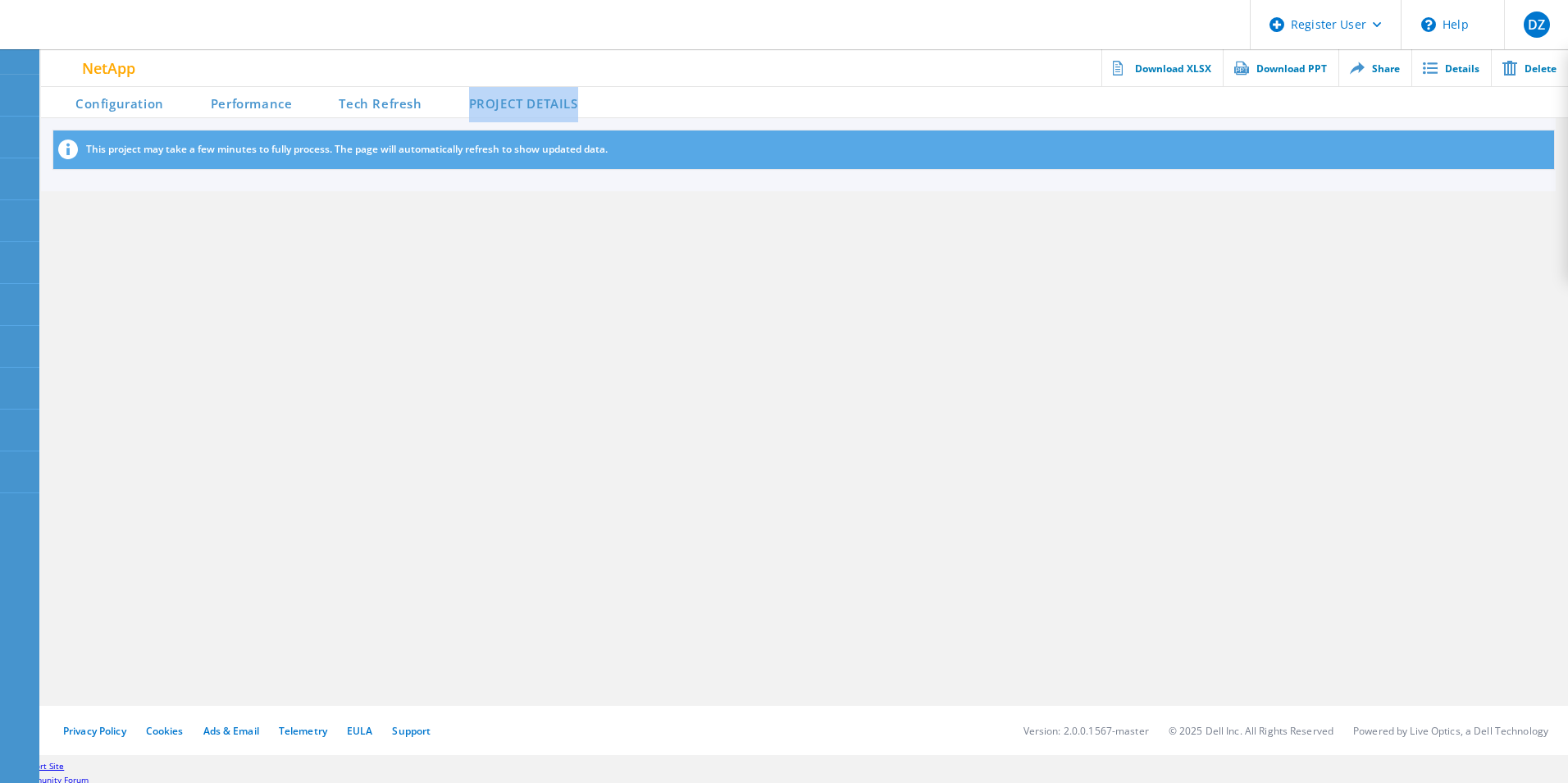
click at [492, 106] on li "PROJECT DETAILS" at bounding box center [513, 101] width 156 height 33
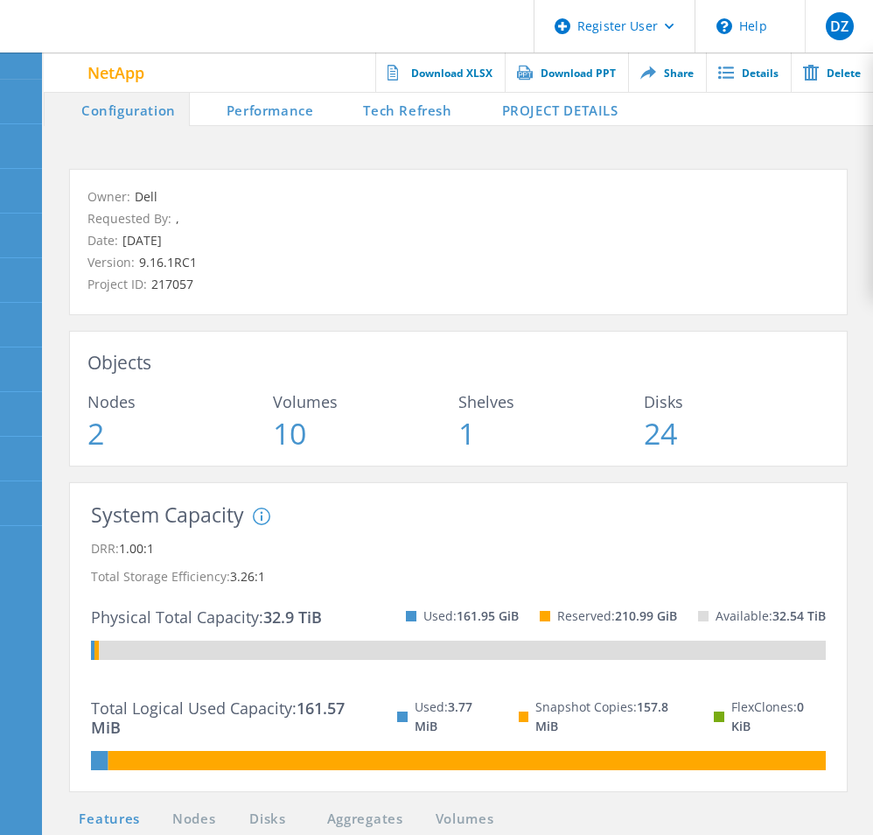
click at [585, 107] on li "PROJECT DETAILS" at bounding box center [549, 108] width 166 height 35
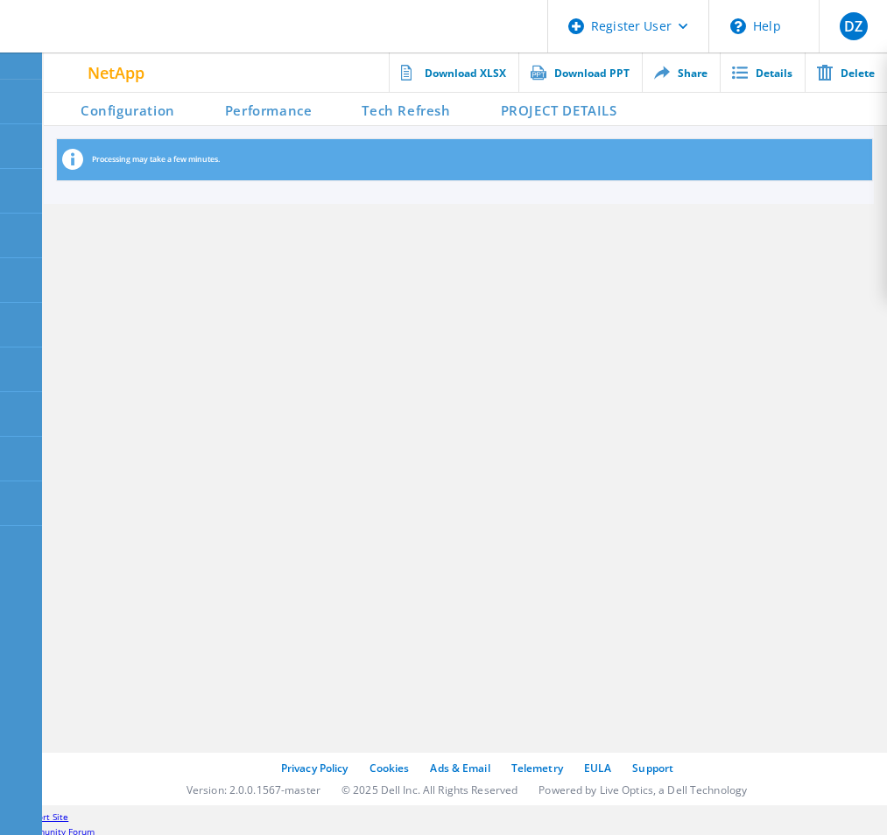
click at [618, 380] on section "Configuration Performance Tech Refresh PROJECT DETAILS Processing may take a fe…" at bounding box center [465, 397] width 843 height 613
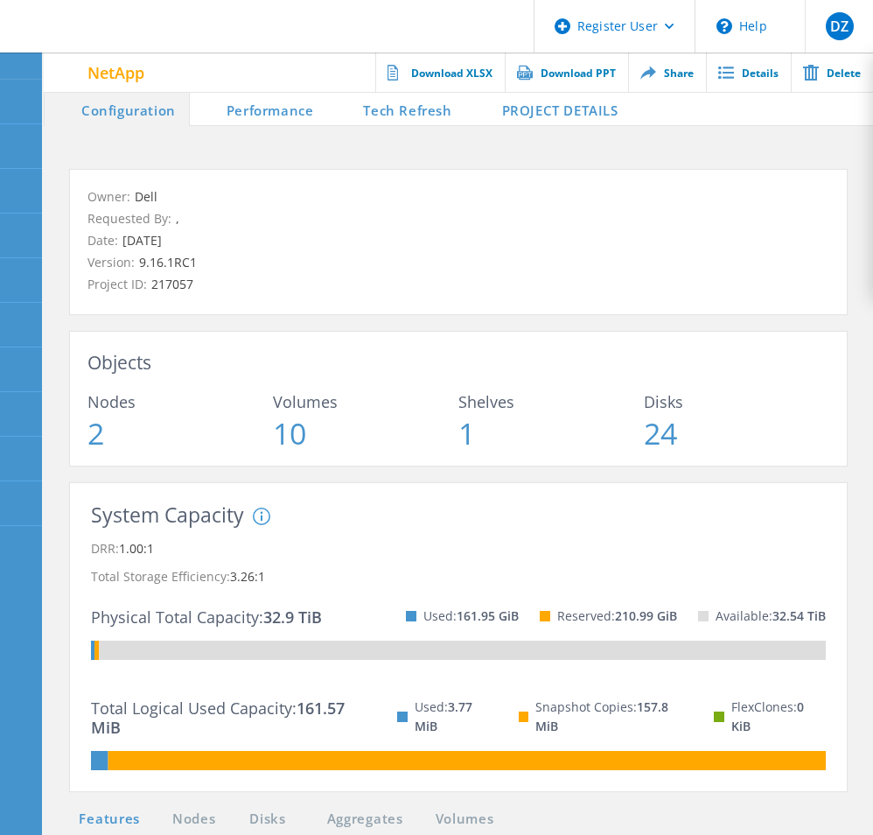
click at [567, 110] on li "PROJECT DETAILS" at bounding box center [549, 108] width 166 height 35
click at [529, 116] on li "PROJECT DETAILS" at bounding box center [549, 108] width 166 height 35
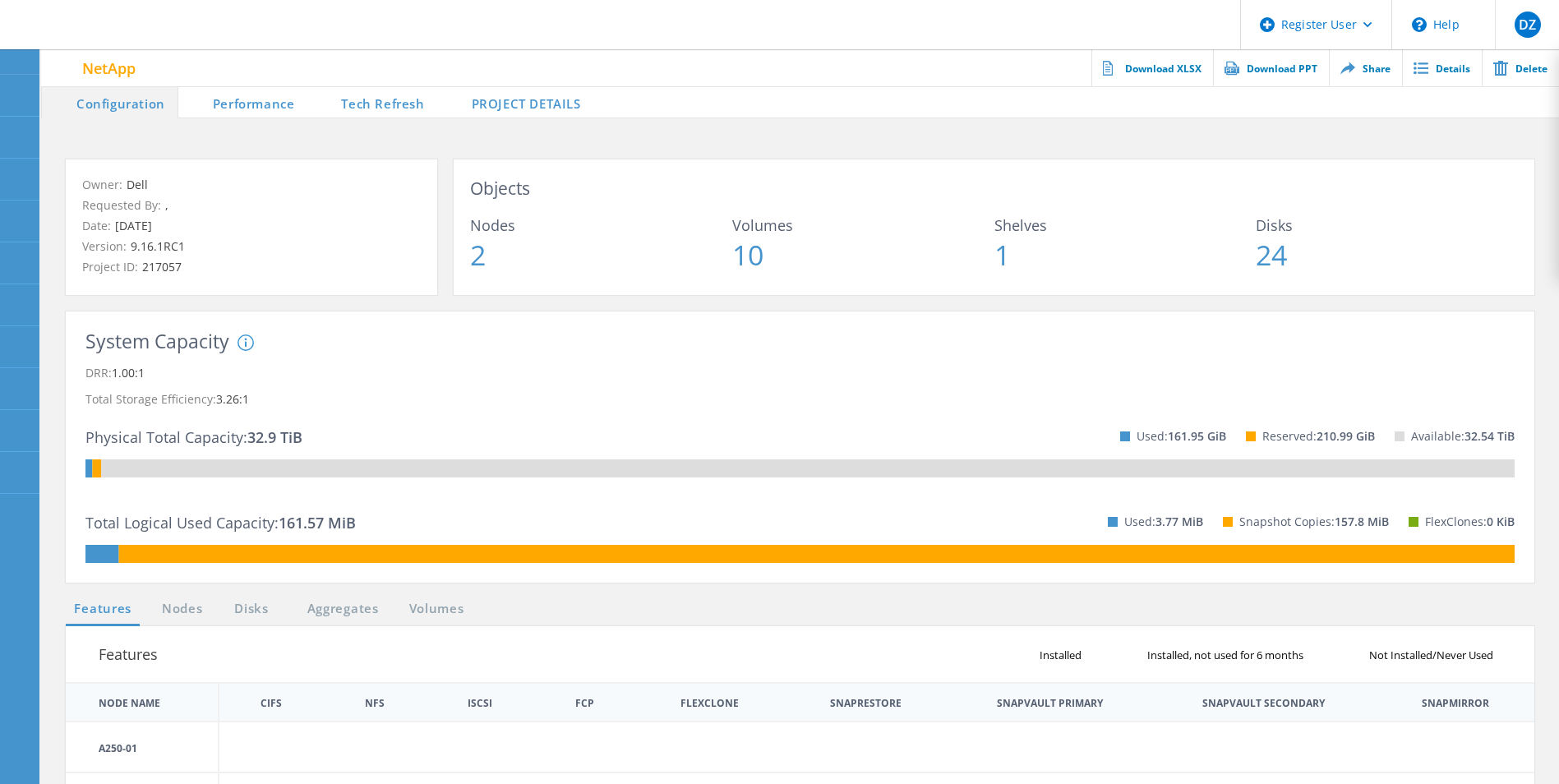
click at [497, 112] on li "PROJECT DETAILS" at bounding box center [516, 101] width 156 height 33
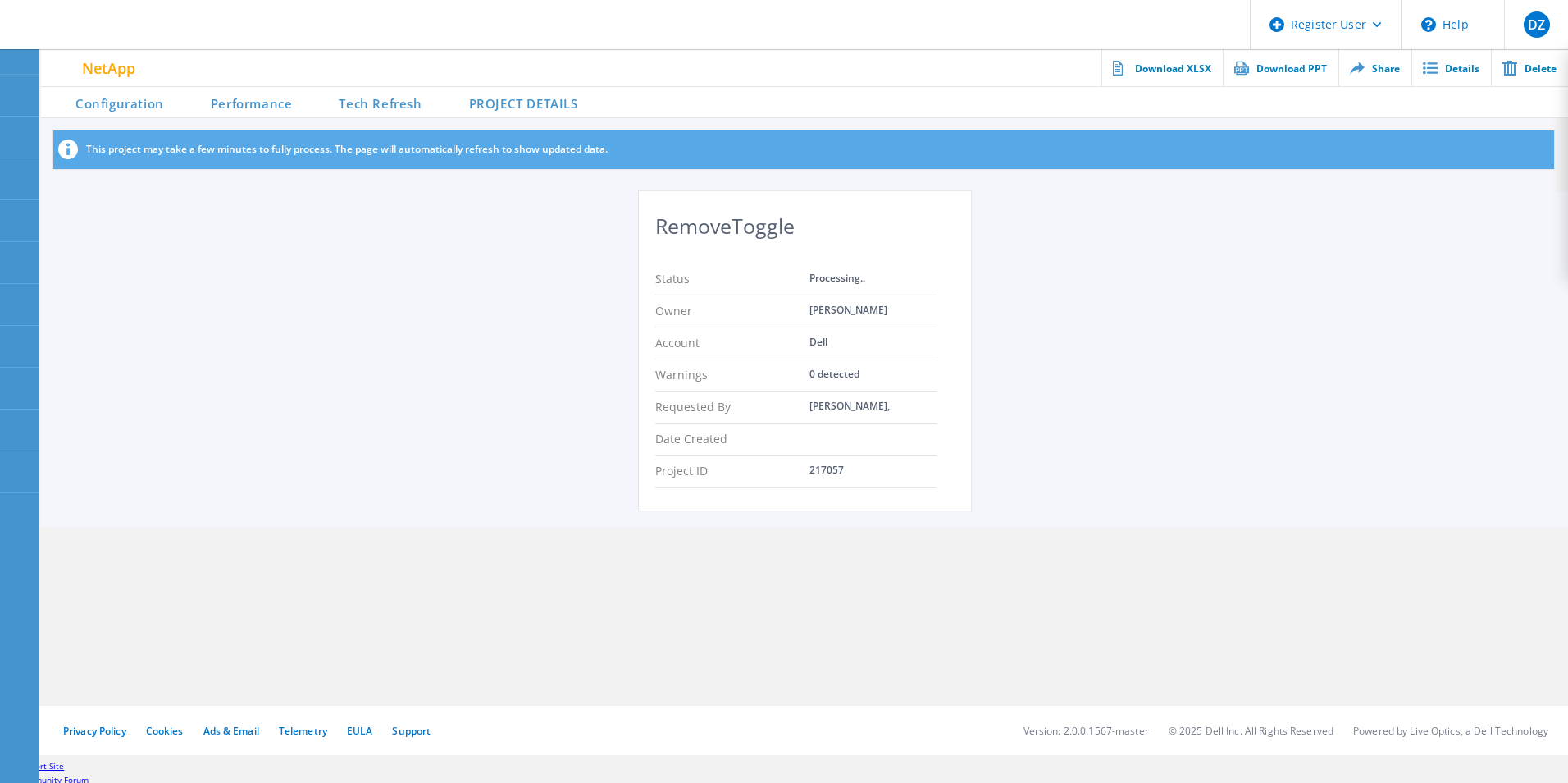
click at [496, 112] on li "PROJECT DETAILS" at bounding box center [513, 101] width 156 height 33
click at [374, 99] on li "Tech Refresh" at bounding box center [369, 101] width 129 height 33
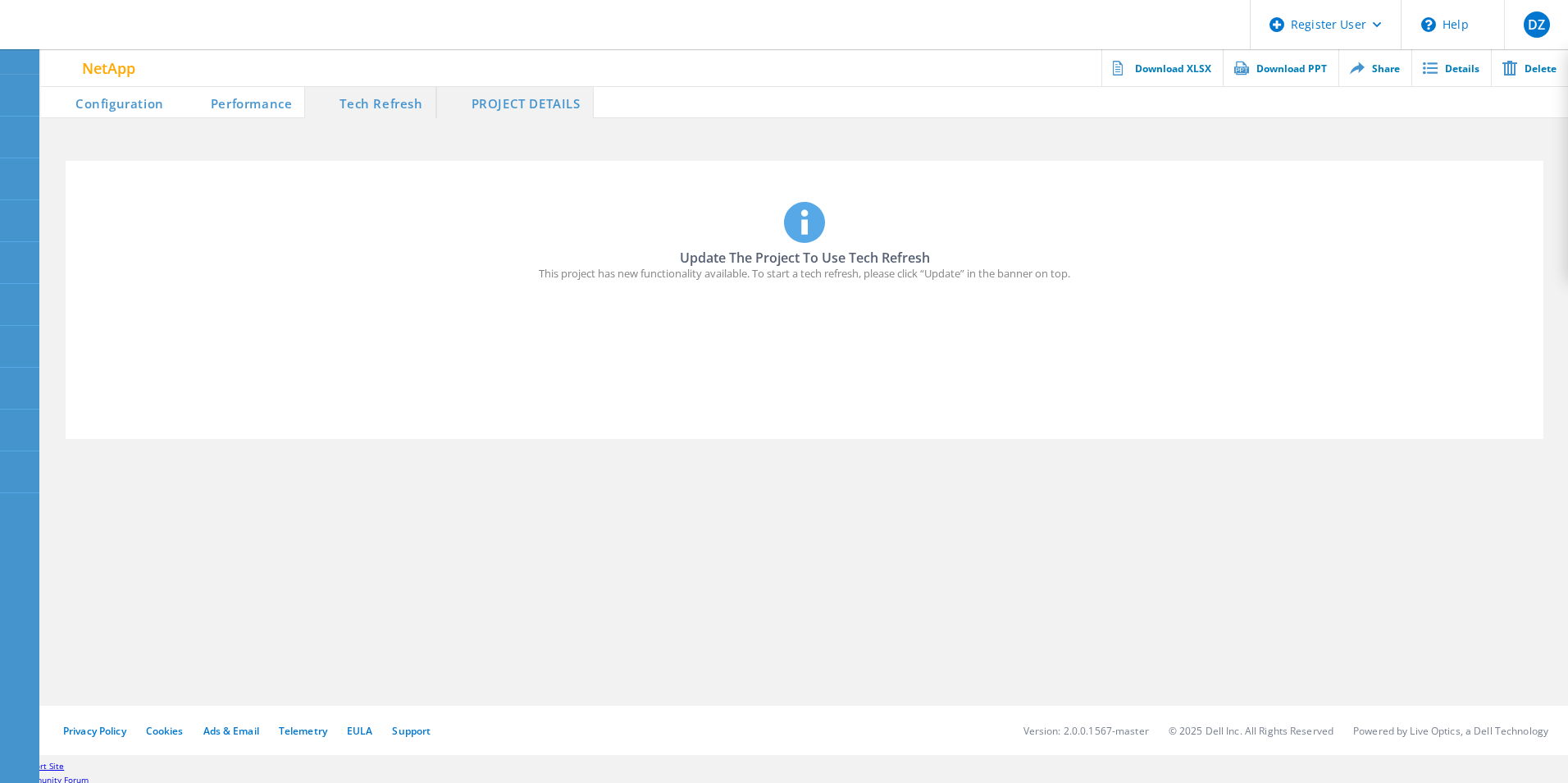
click at [275, 103] on li "Performance" at bounding box center [240, 101] width 128 height 33
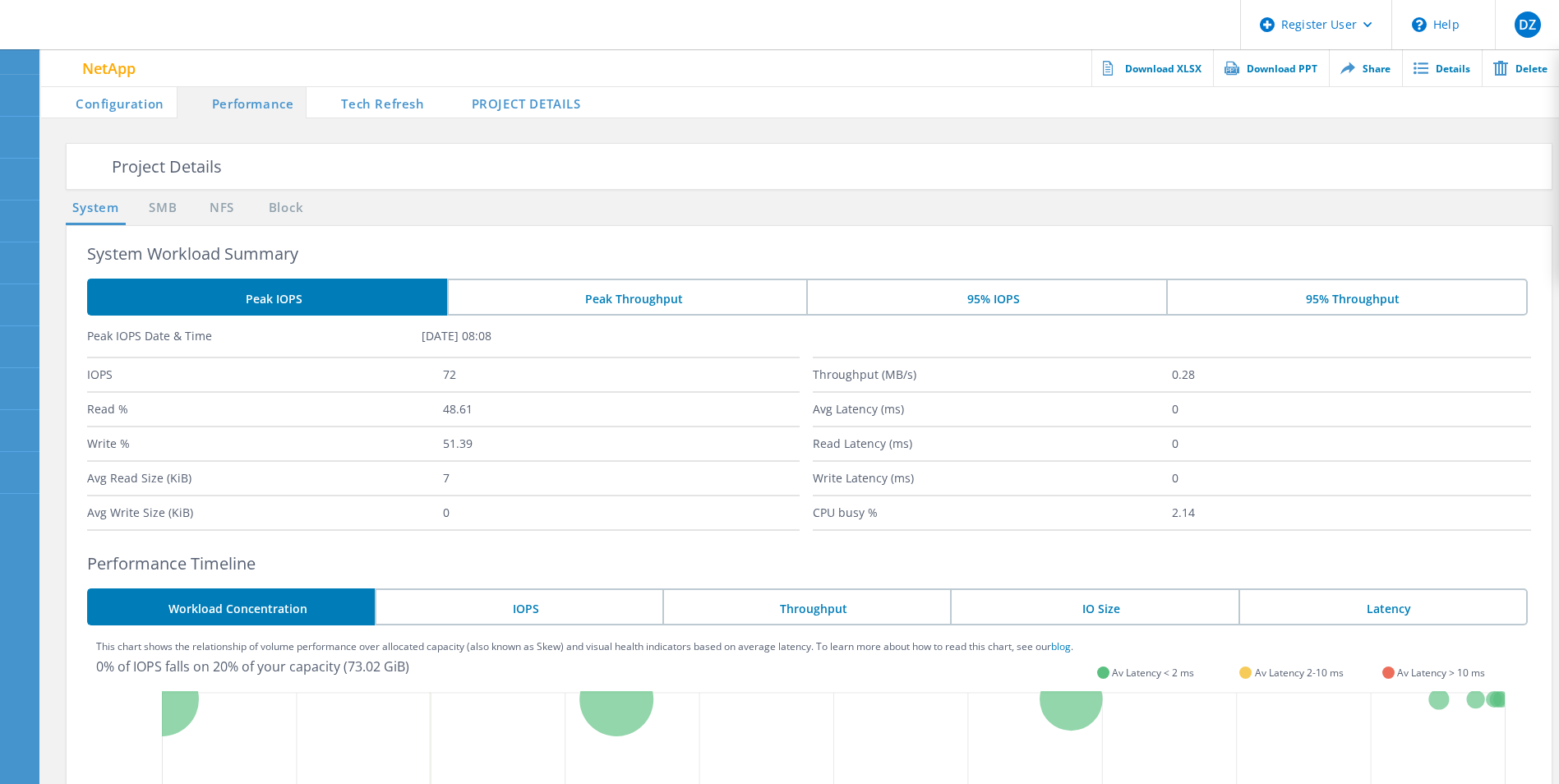
click at [141, 99] on li "Configuration" at bounding box center [109, 101] width 135 height 33
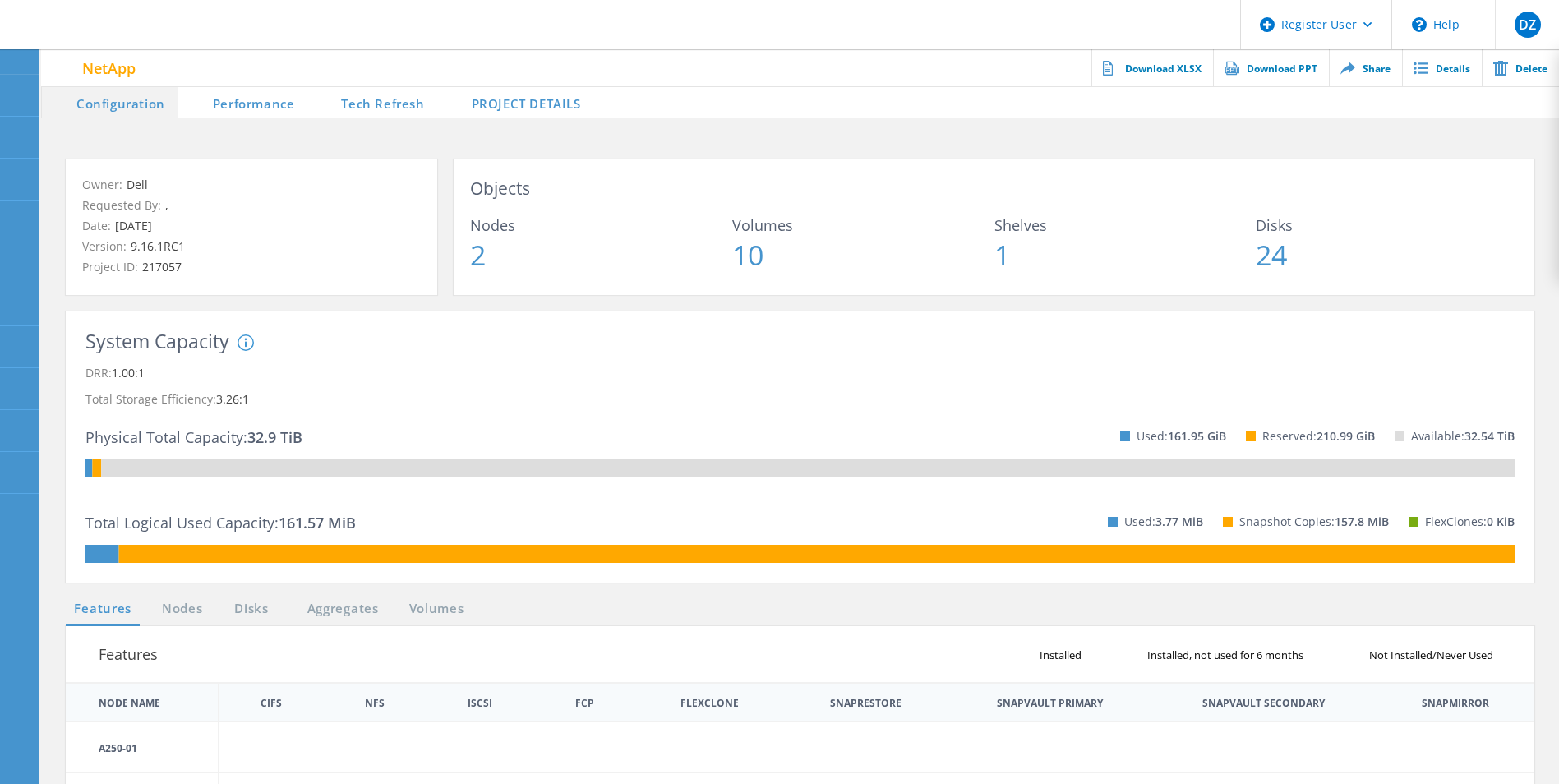
click at [537, 108] on li "PROJECT DETAILS" at bounding box center [516, 101] width 156 height 33
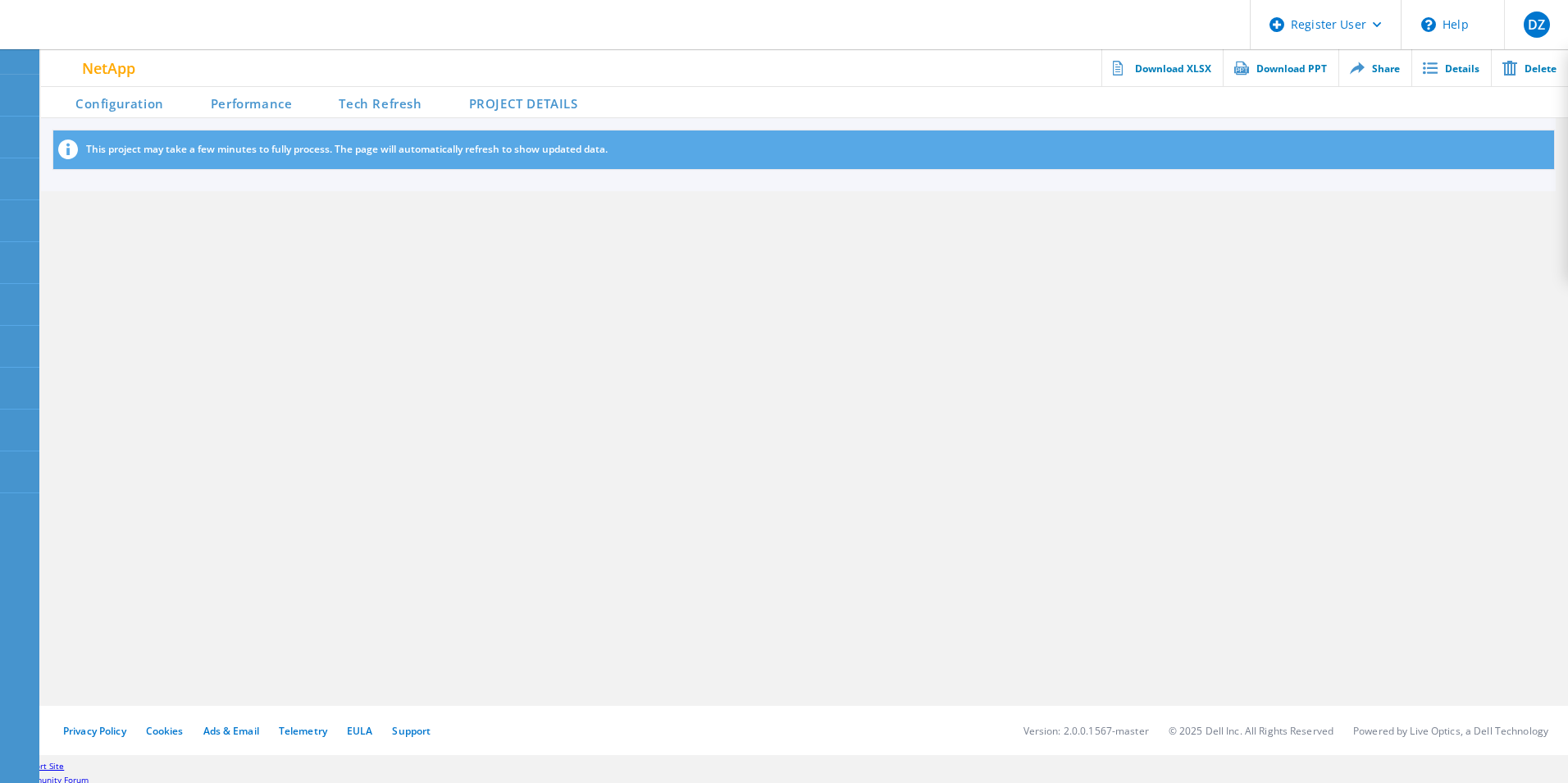
click at [536, 108] on li "PROJECT DETAILS" at bounding box center [513, 101] width 156 height 33
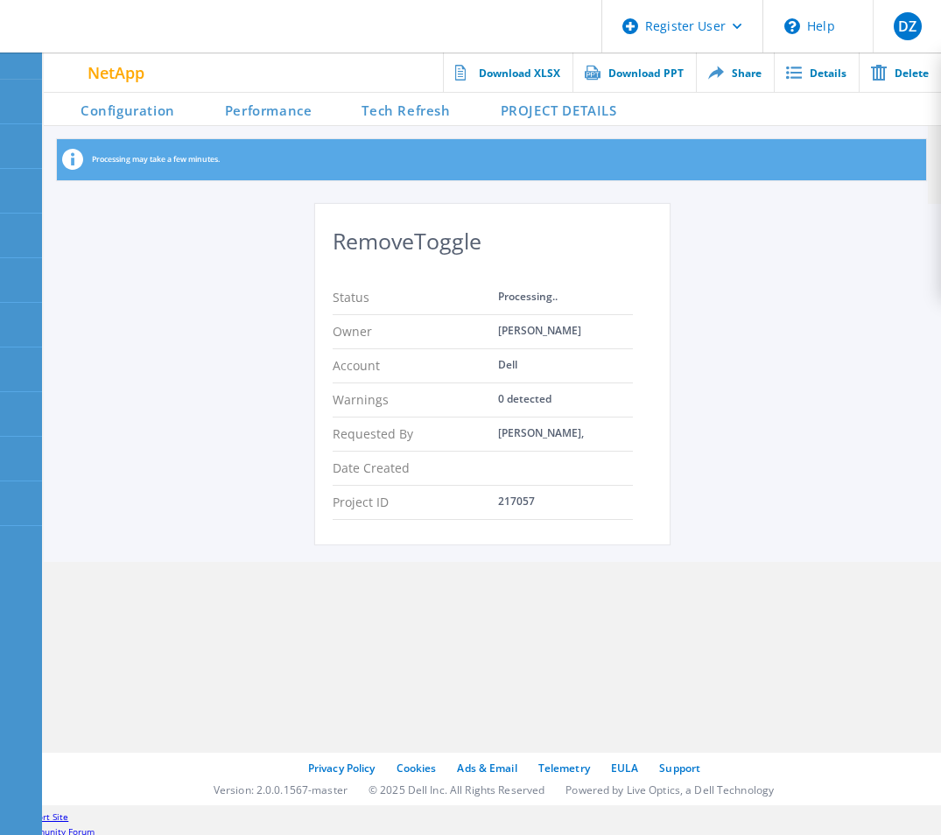
click at [524, 103] on li "PROJECT DETAILS" at bounding box center [547, 108] width 166 height 35
click at [408, 115] on li "Tech Refresh" at bounding box center [394, 108] width 138 height 35
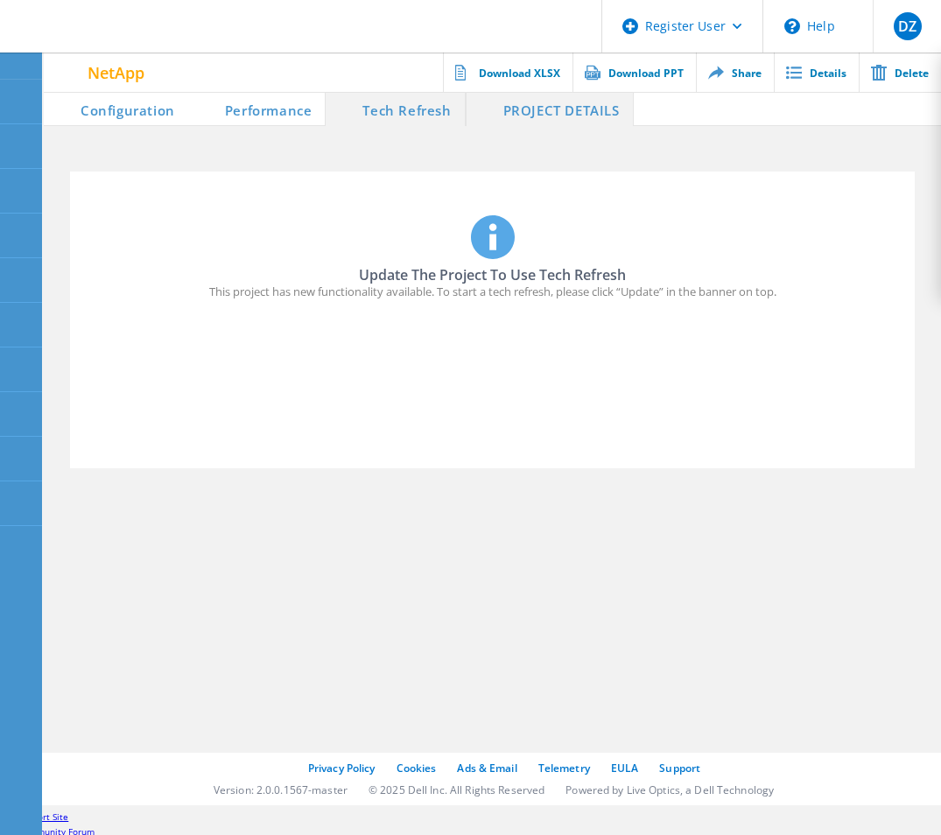
click at [549, 112] on li "PROJECT DETAILS" at bounding box center [550, 108] width 168 height 35
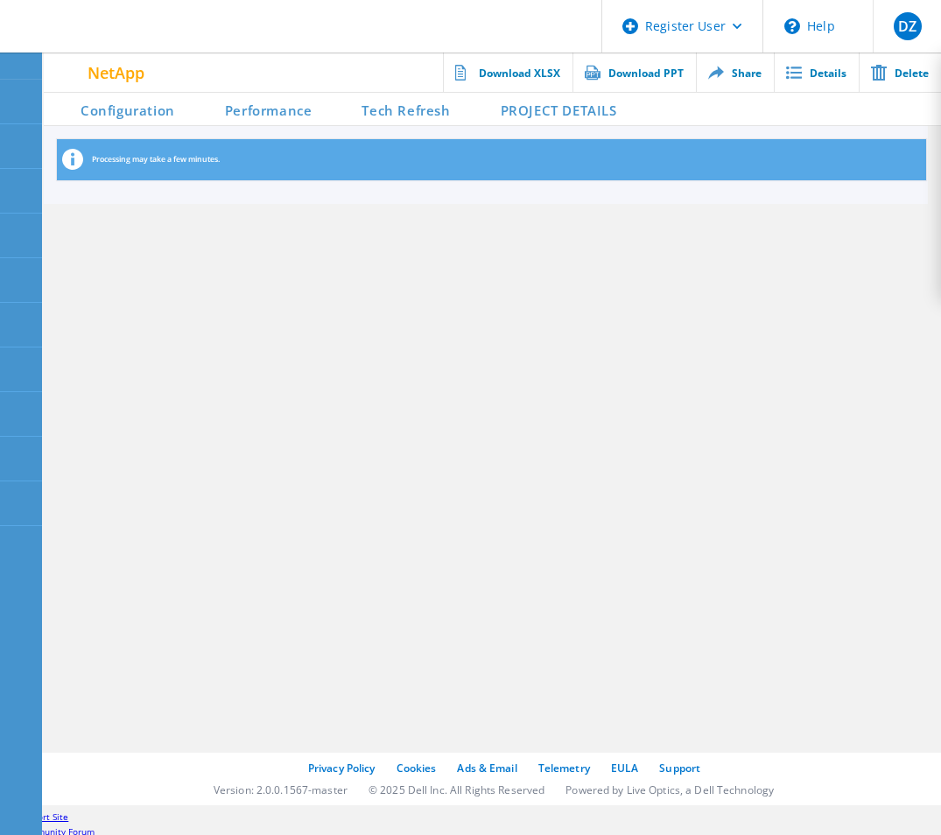
click at [505, 106] on li "PROJECT DETAILS" at bounding box center [547, 108] width 166 height 35
click at [532, 116] on li "PROJECT DETAILS" at bounding box center [547, 108] width 166 height 35
drag, startPoint x: 532, startPoint y: 116, endPoint x: 664, endPoint y: 107, distance: 132.5
click at [664, 107] on span at bounding box center [785, 108] width 311 height 35
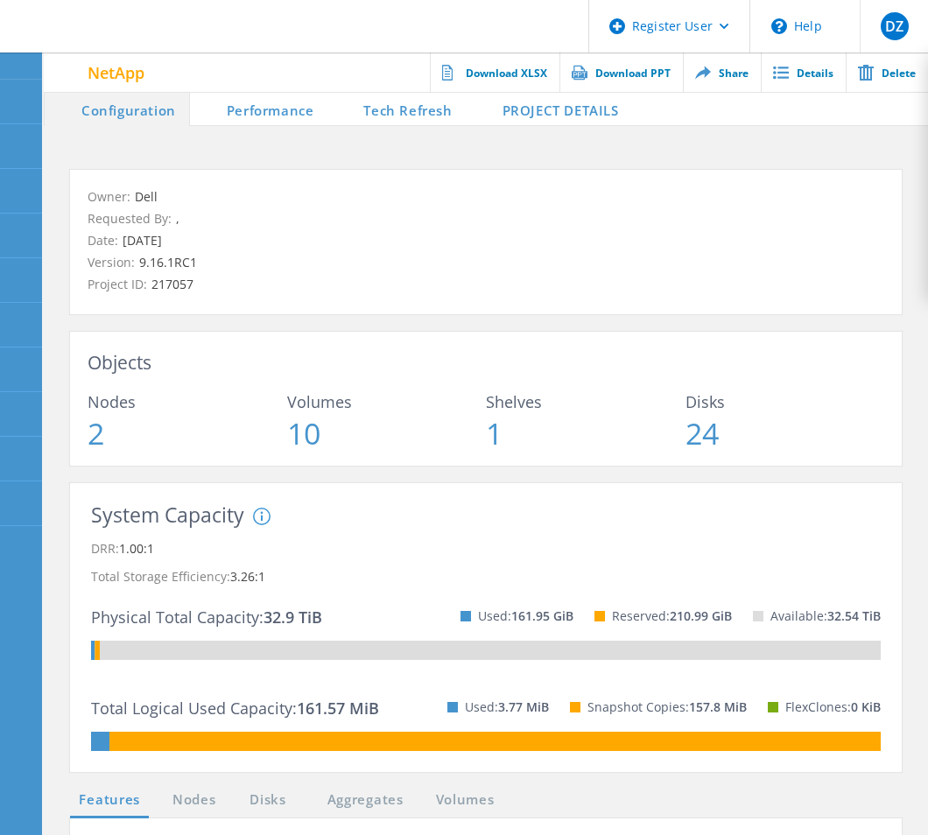
click at [515, 102] on li "PROJECT DETAILS" at bounding box center [549, 108] width 166 height 35
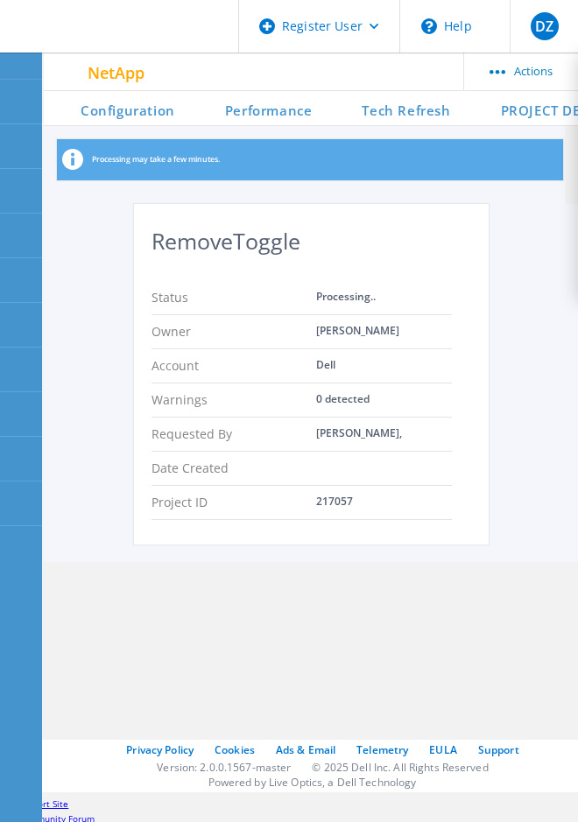
click at [224, 116] on li "Performance" at bounding box center [256, 108] width 137 height 35
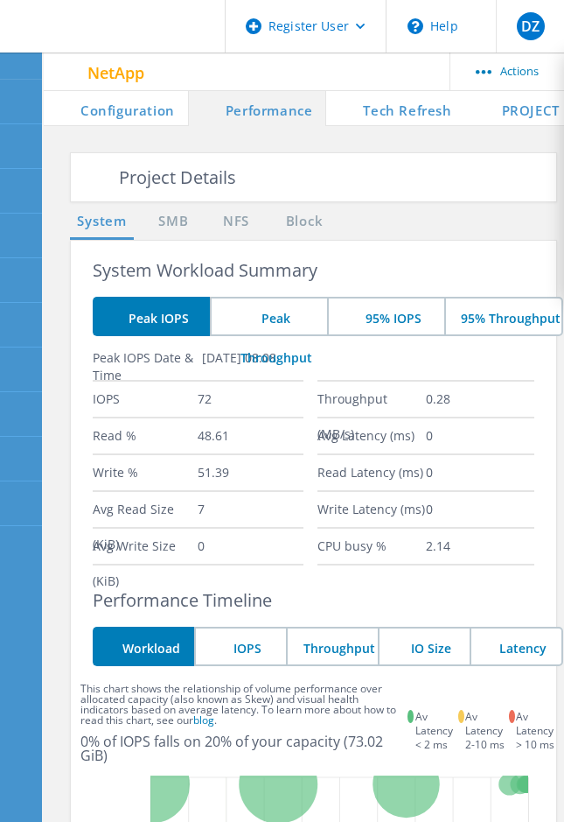
click at [517, 118] on li "PROJECT DETAILS" at bounding box center [549, 108] width 166 height 35
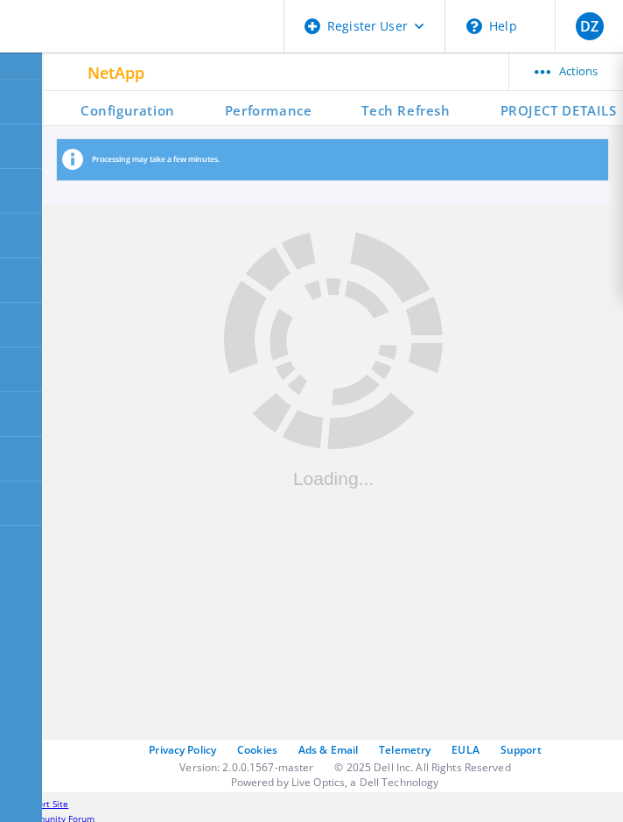
click at [424, 108] on li "Tech Refresh" at bounding box center [394, 108] width 138 height 35
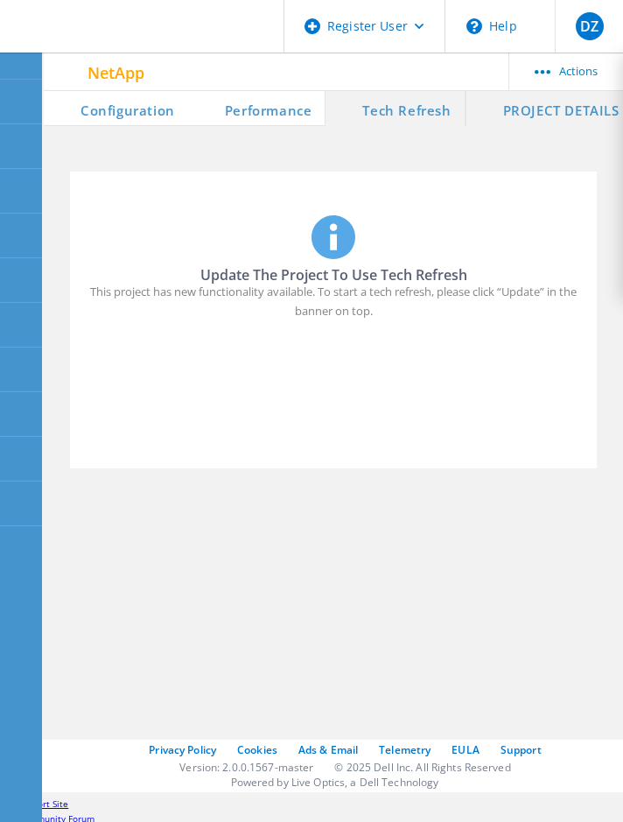
click at [513, 116] on li "PROJECT DETAILS" at bounding box center [550, 108] width 168 height 35
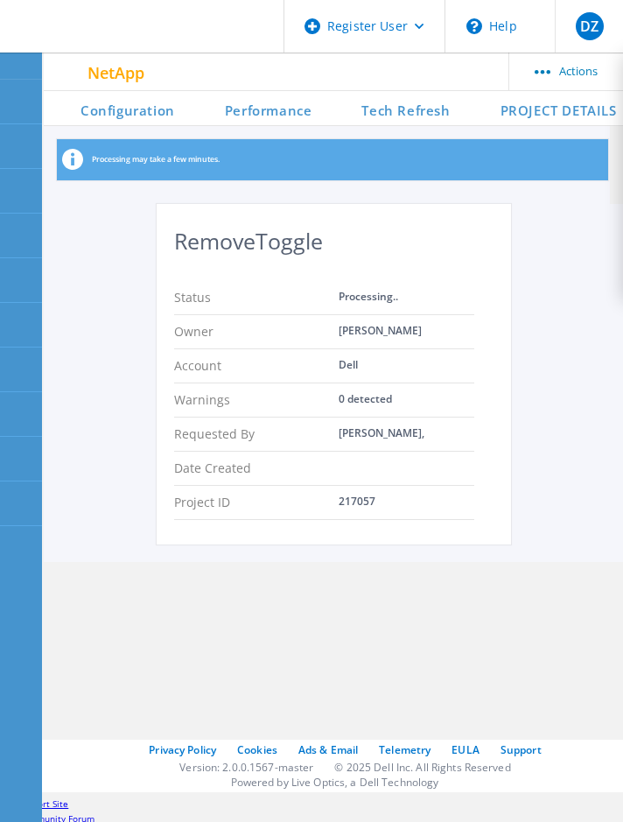
click at [361, 114] on li "Tech Refresh" at bounding box center [394, 108] width 138 height 35
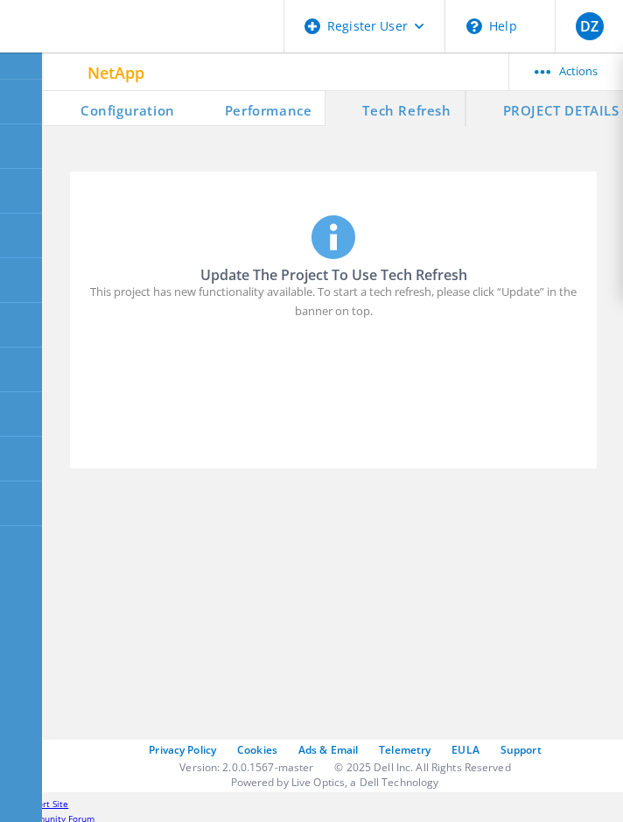
click at [506, 114] on li "PROJECT DETAILS" at bounding box center [550, 108] width 168 height 35
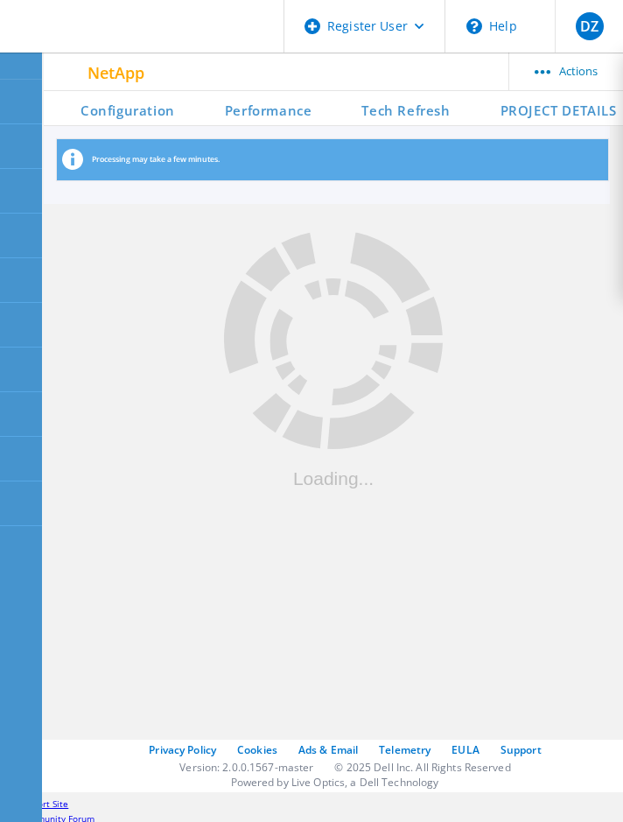
click at [403, 106] on li "Tech Refresh" at bounding box center [394, 108] width 138 height 35
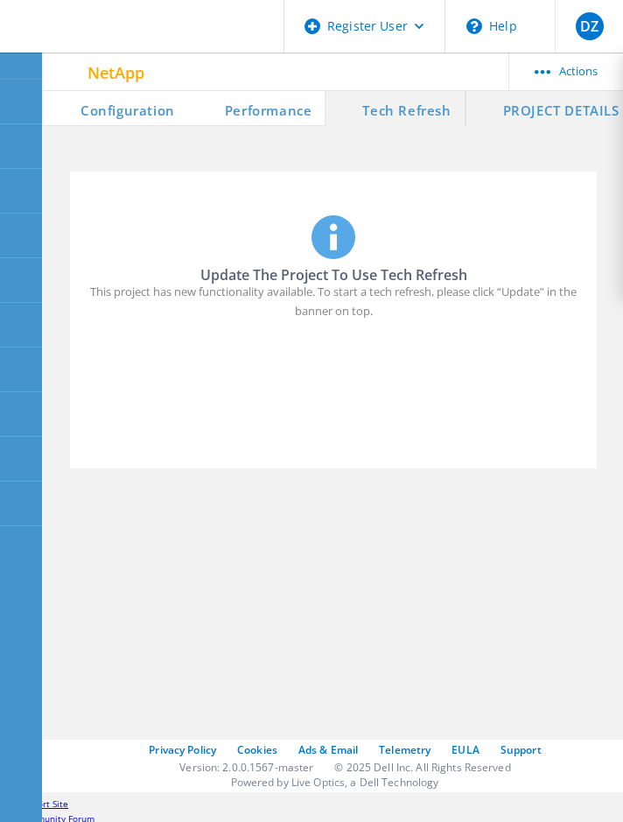
click at [522, 106] on li "PROJECT DETAILS" at bounding box center [550, 108] width 168 height 35
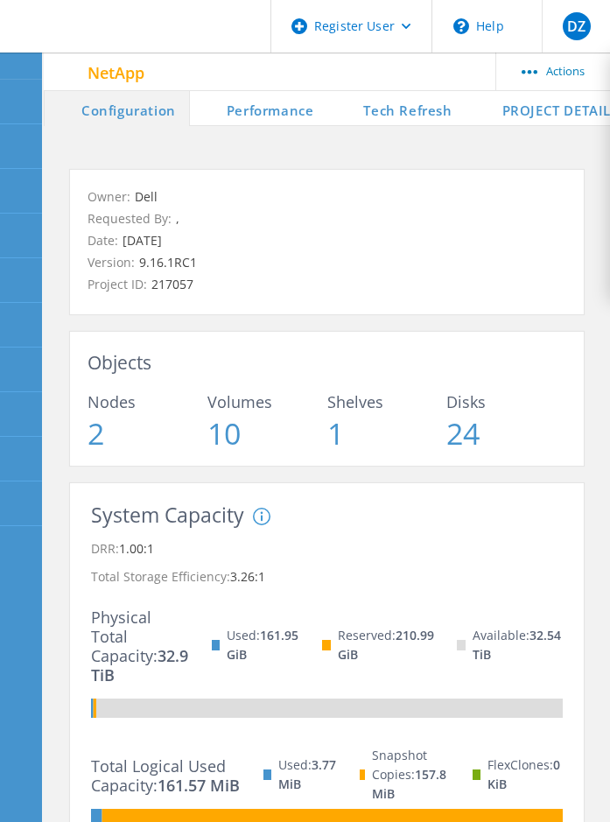
click at [530, 116] on li "PROJECT DETAILS" at bounding box center [549, 108] width 166 height 35
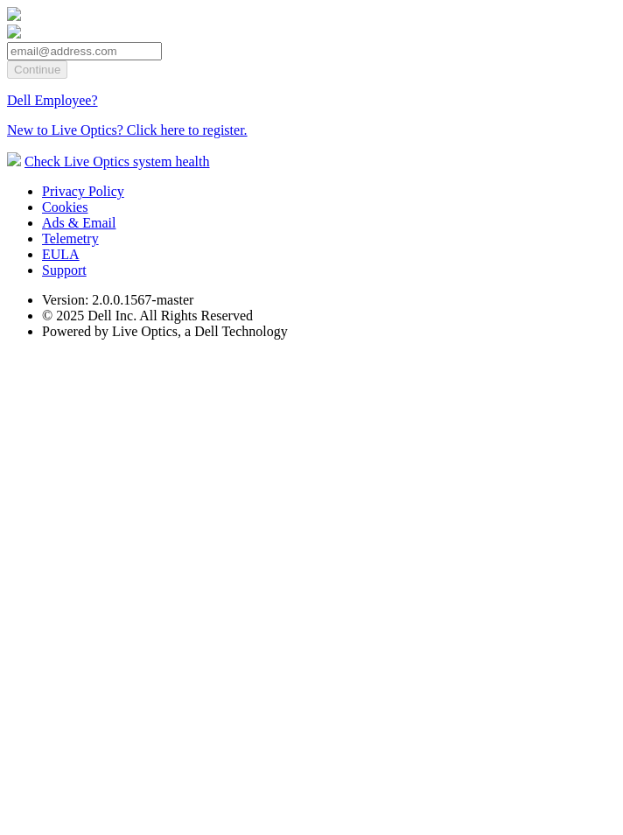
click at [98, 108] on link "Dell Employee?" at bounding box center [52, 100] width 91 height 15
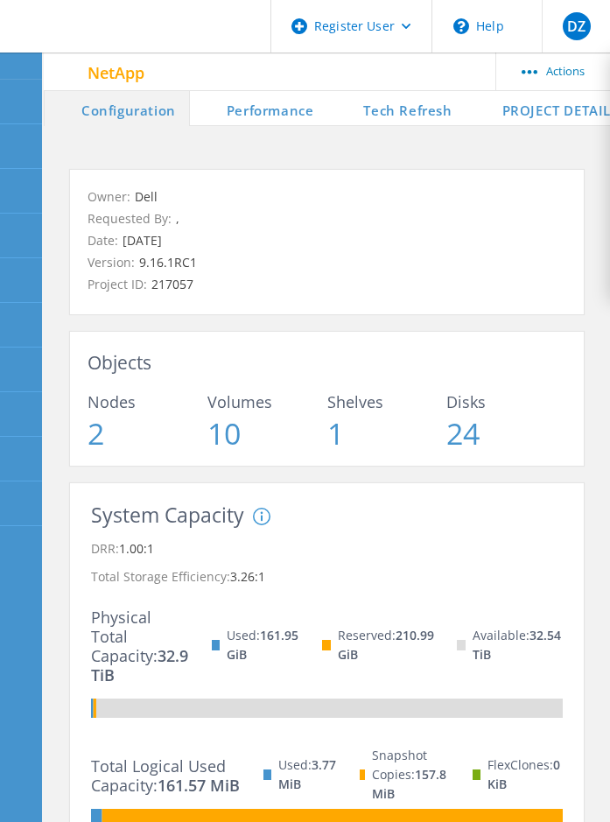
click at [542, 116] on li "PROJECT DETAILS" at bounding box center [549, 108] width 166 height 35
